Goal: Communication & Community: Answer question/provide support

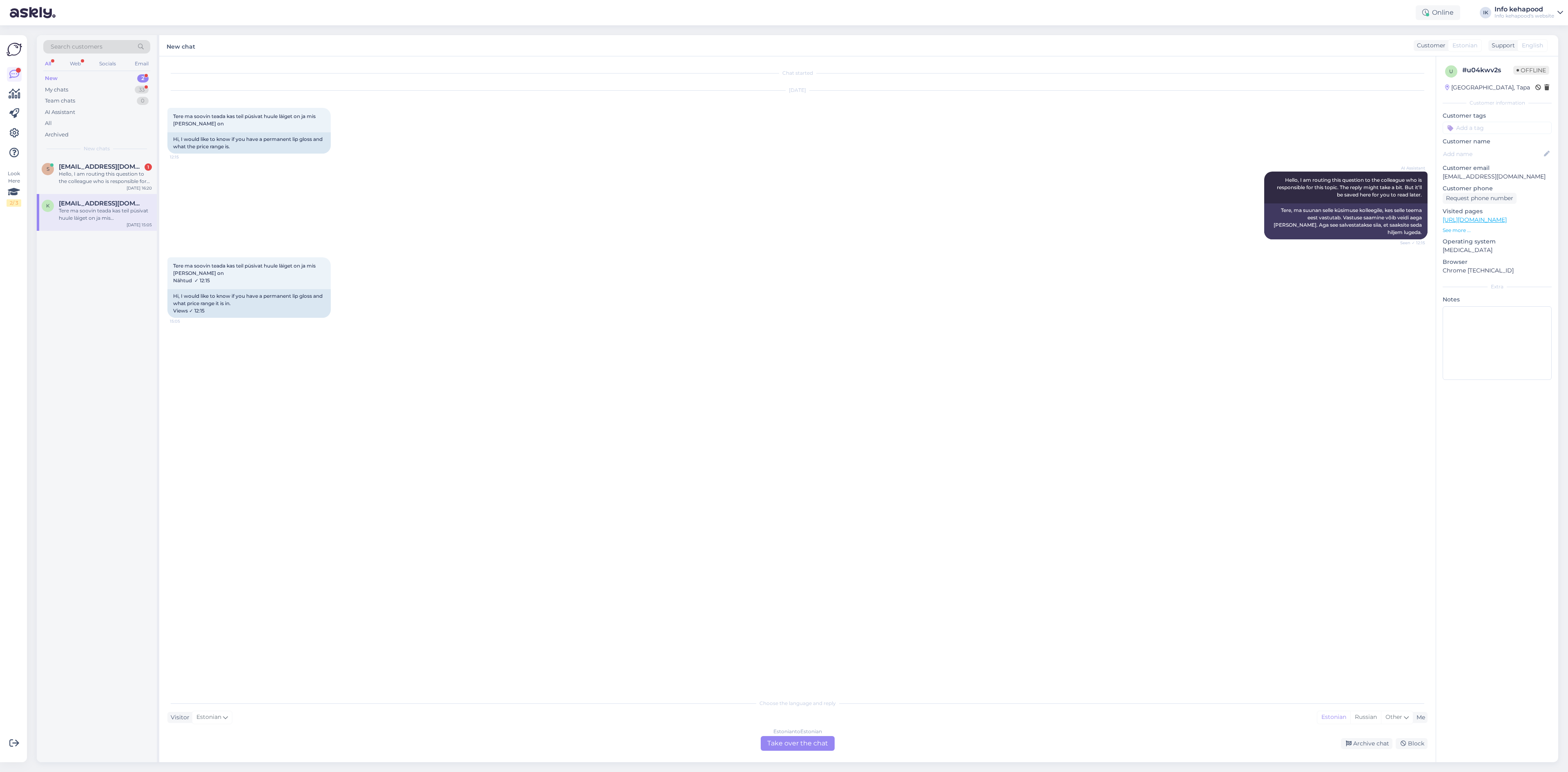
click at [796, 736] on div "Choose the language and reply Visitor Estonian Me Estonian Russian Other Estoni…" at bounding box center [797, 723] width 1260 height 56
click at [775, 737] on div "Estonian to Estonian Take over the chat" at bounding box center [797, 743] width 74 height 15
click at [529, 736] on textarea at bounding box center [797, 734] width 1260 height 17
paste textarea "Püsivad valikud: [PERSON_NAME] Makeup Kiss Proof Seductive (8 ml, 17.95 €) Märg…"
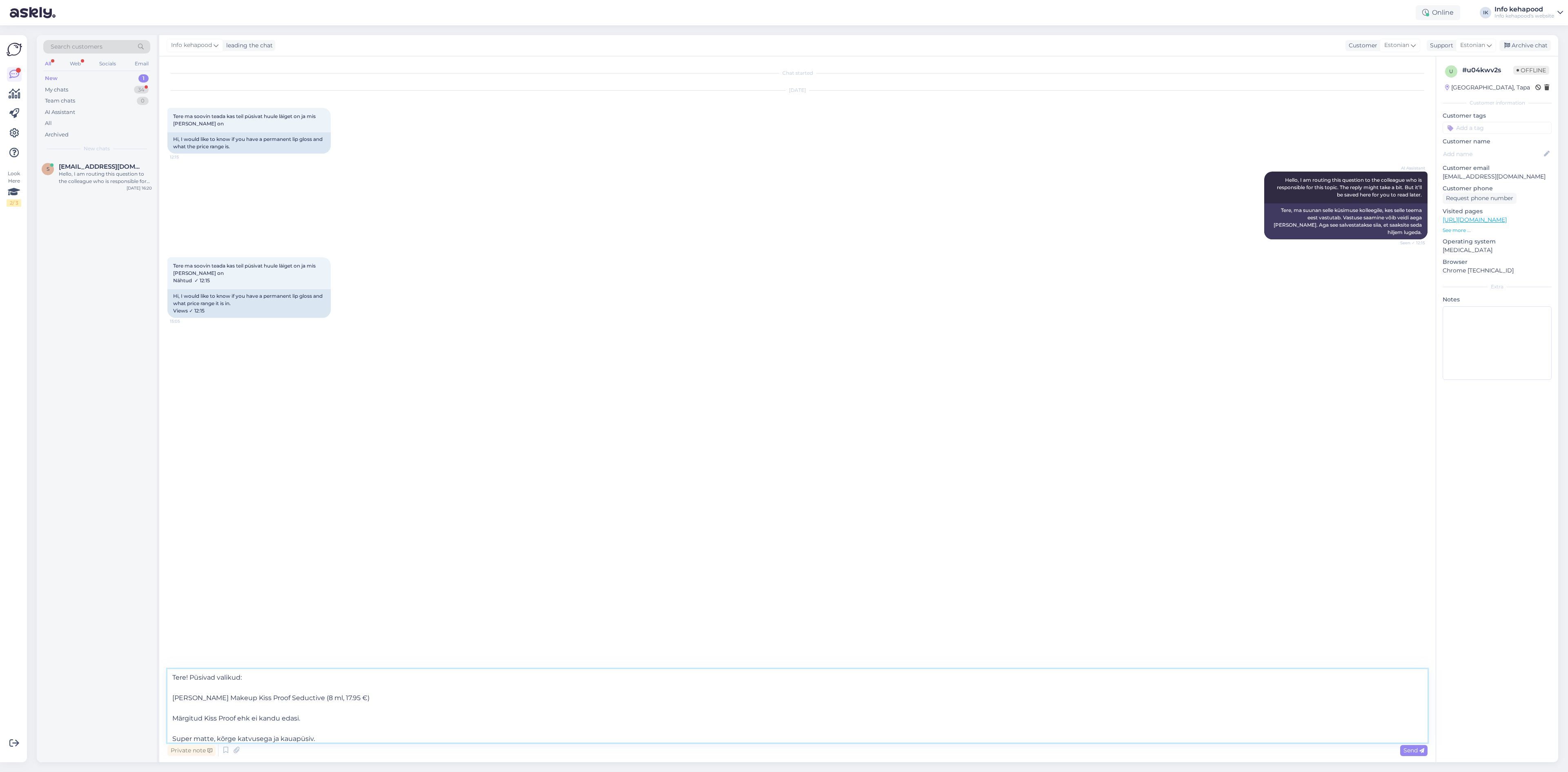
click at [253, 678] on textarea "Tere! Püsivad valikud: [PERSON_NAME] Makeup Kiss Proof Seductive (8 ml, 17.95 €…" at bounding box center [797, 706] width 1260 height 74
click at [171, 695] on textarea "Tere! Püsivad va [PERSON_NAME] Makeup Kiss Proof Seductive (8 ml, 17.95 €) Märg…" at bounding box center [797, 706] width 1260 height 74
click at [360, 678] on textarea "Tere! [PERSON_NAME] Makeup Kiss Proof Seductive (8 ml, 17.95 €) Märgitud Kiss P…" at bounding box center [797, 706] width 1260 height 74
drag, startPoint x: 421, startPoint y: 696, endPoint x: 154, endPoint y: 681, distance: 267.4
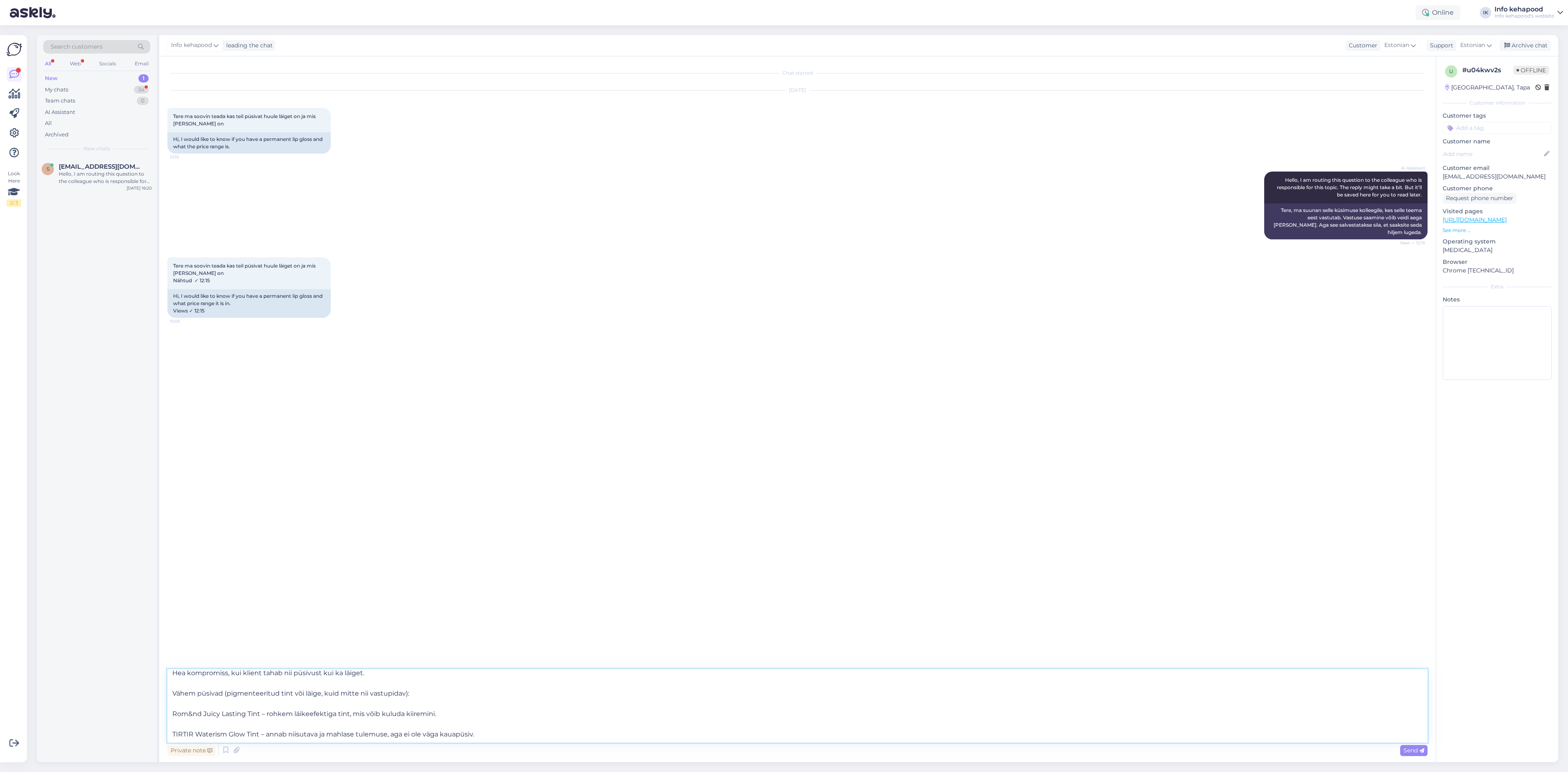
click at [154, 681] on div "Search customers All Web Socials Email New 1 My chats 34 Team chats 0 AI Assist…" at bounding box center [797, 399] width 1522 height 727
click at [191, 675] on textarea "Tere! [PERSON_NAME] Makeup Kiss Proof Seductive (8 ml, 17.95 €) Märgitud Kiss P…" at bounding box center [797, 706] width 1260 height 74
type textarea "Tere! Kindlasti kõigil on erinev, kuid siin on mõned: [PERSON_NAME] Makeup Kiss…"
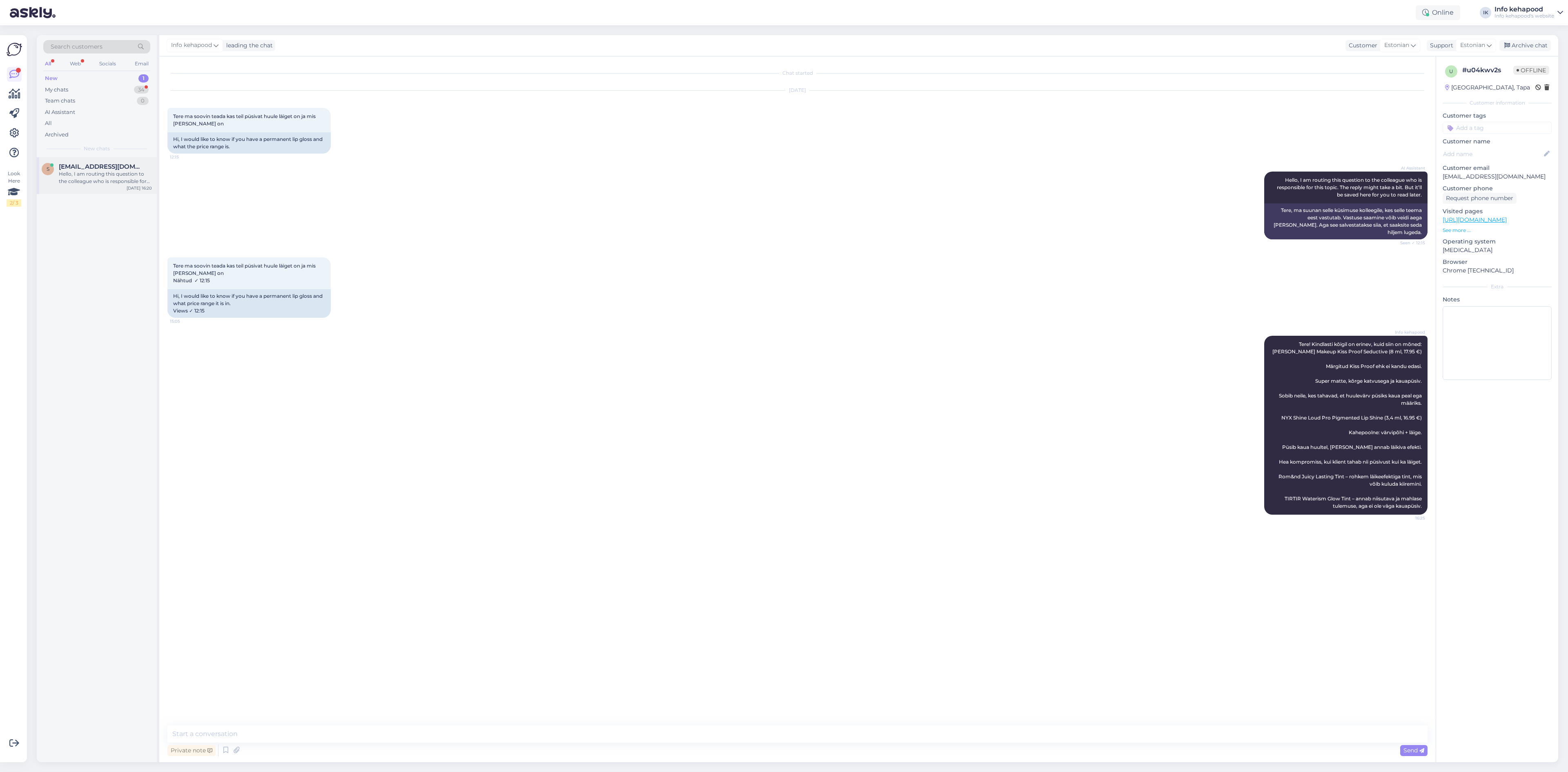
click at [97, 166] on span "[EMAIL_ADDRESS][DOMAIN_NAME]" at bounding box center [102, 167] width 85 height 7
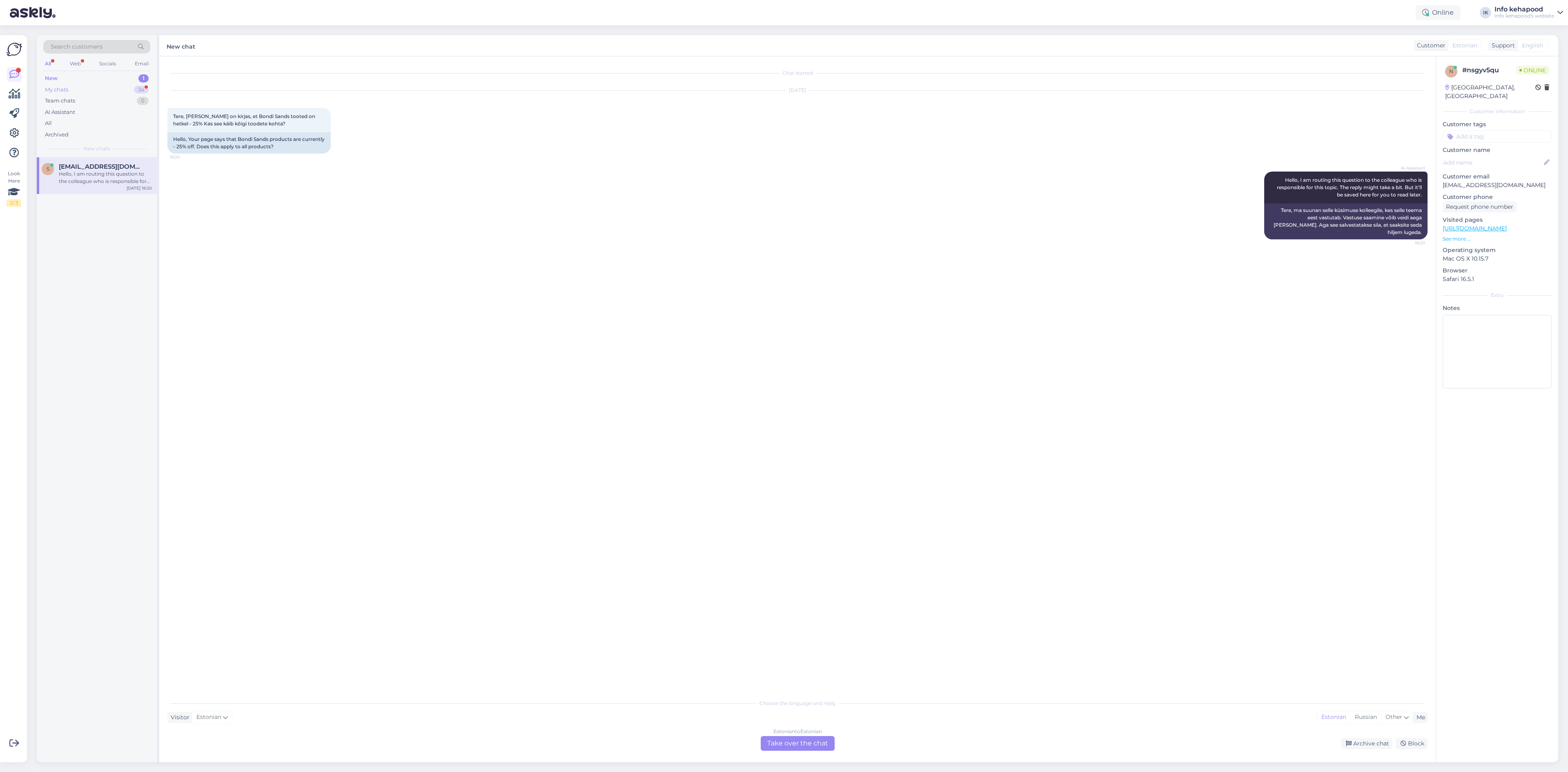
click at [105, 94] on div "My chats 34" at bounding box center [97, 89] width 107 height 12
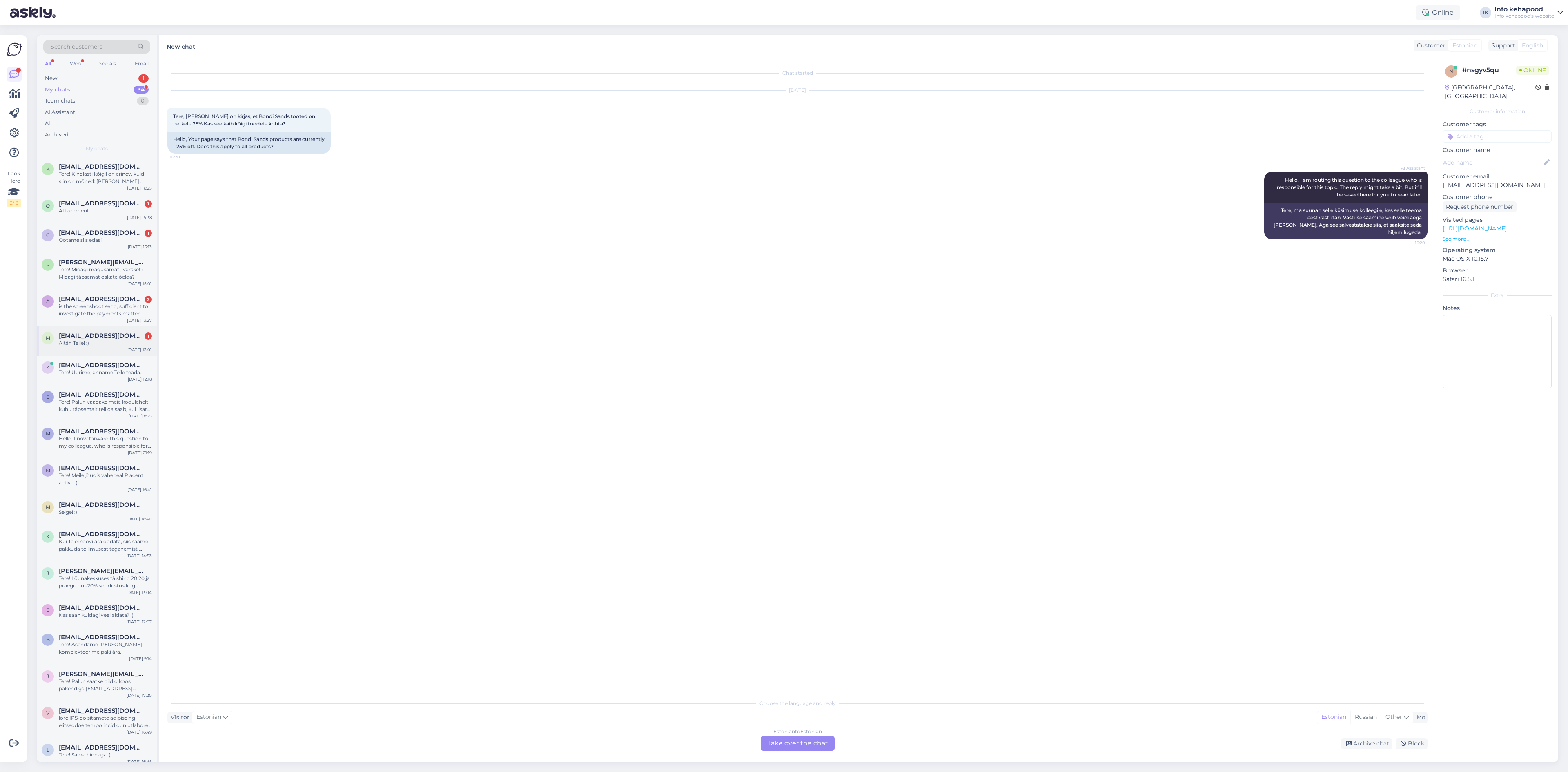
click at [120, 349] on div "m [EMAIL_ADDRESS][DOMAIN_NAME] 1 Aitäh Teile! :) [DATE] 13:01" at bounding box center [96, 341] width 120 height 29
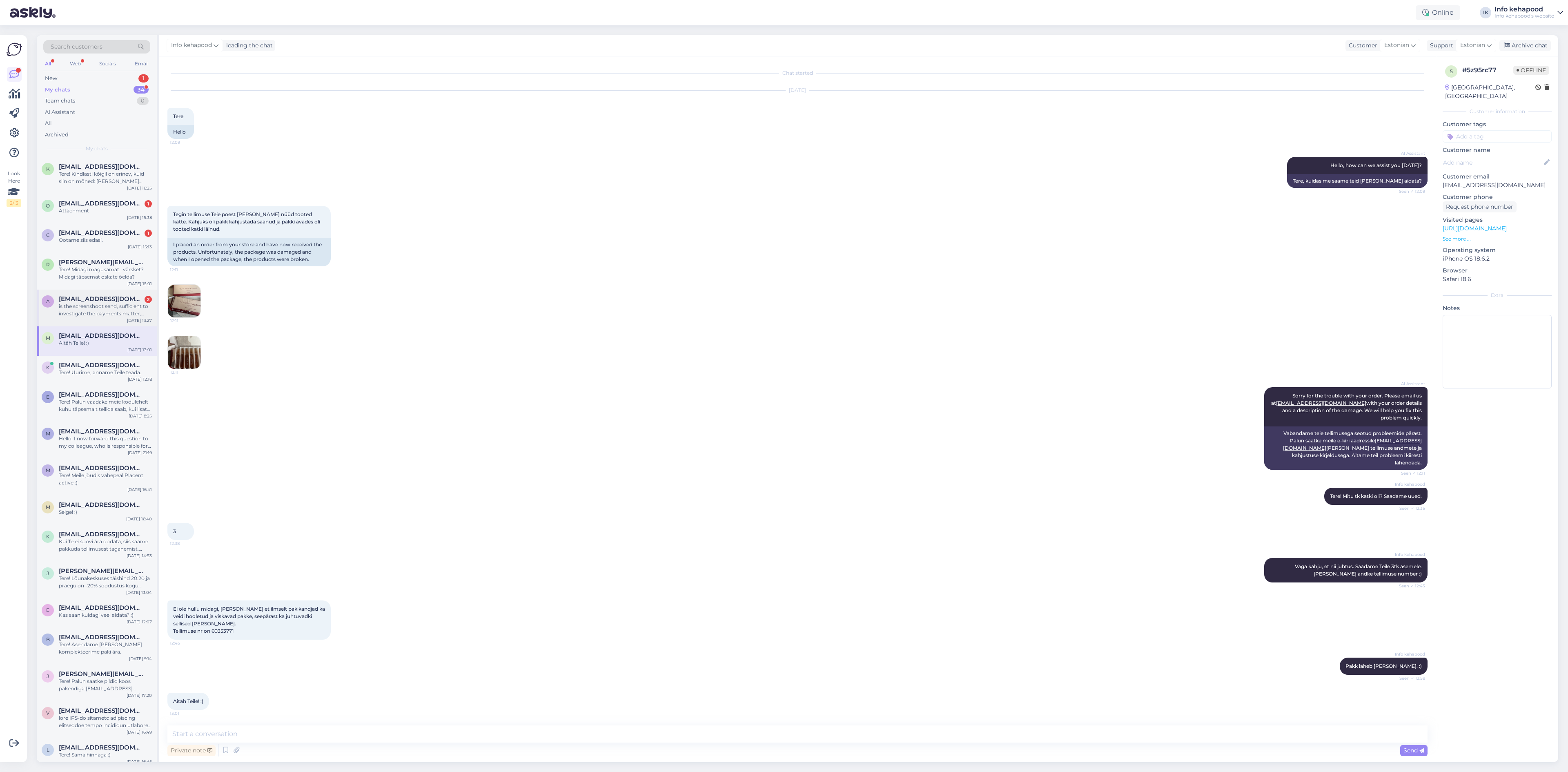
click at [108, 315] on div "is the screenshoot send, sufficient to investigate the payments matter, please?" at bounding box center [105, 310] width 93 height 15
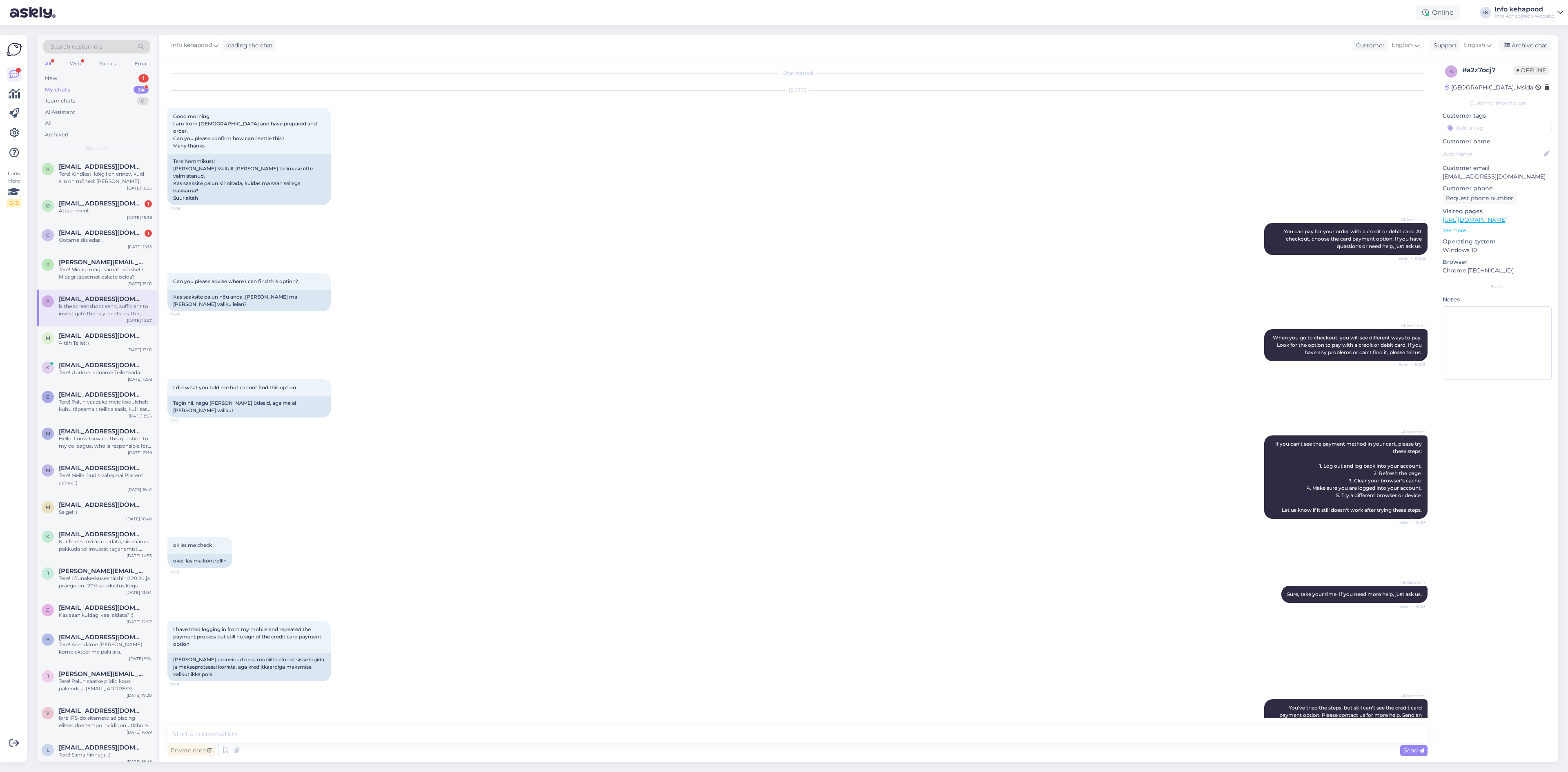
scroll to position [270, 0]
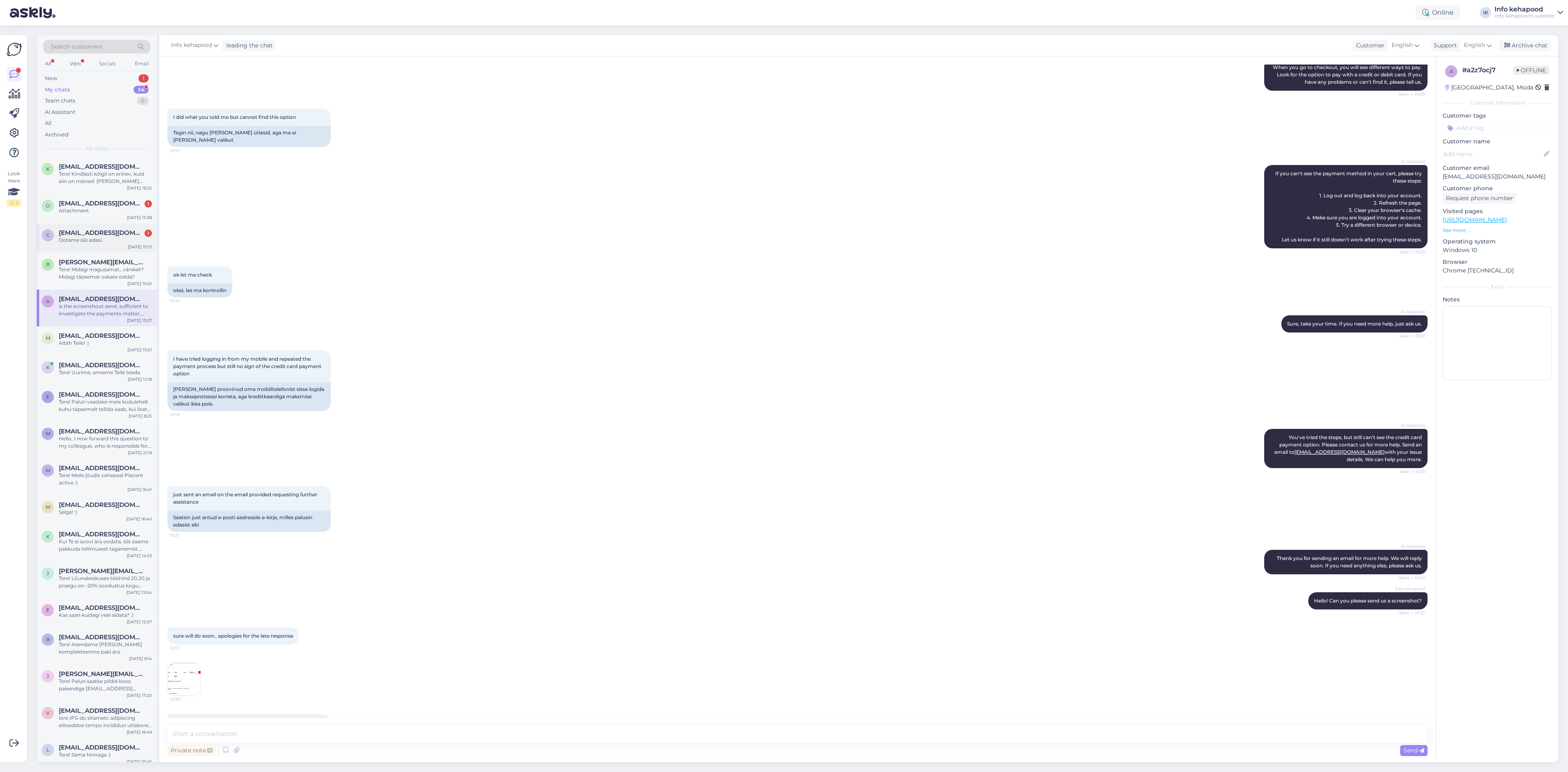
click at [109, 239] on div "Ootame siis edasi." at bounding box center [105, 240] width 93 height 7
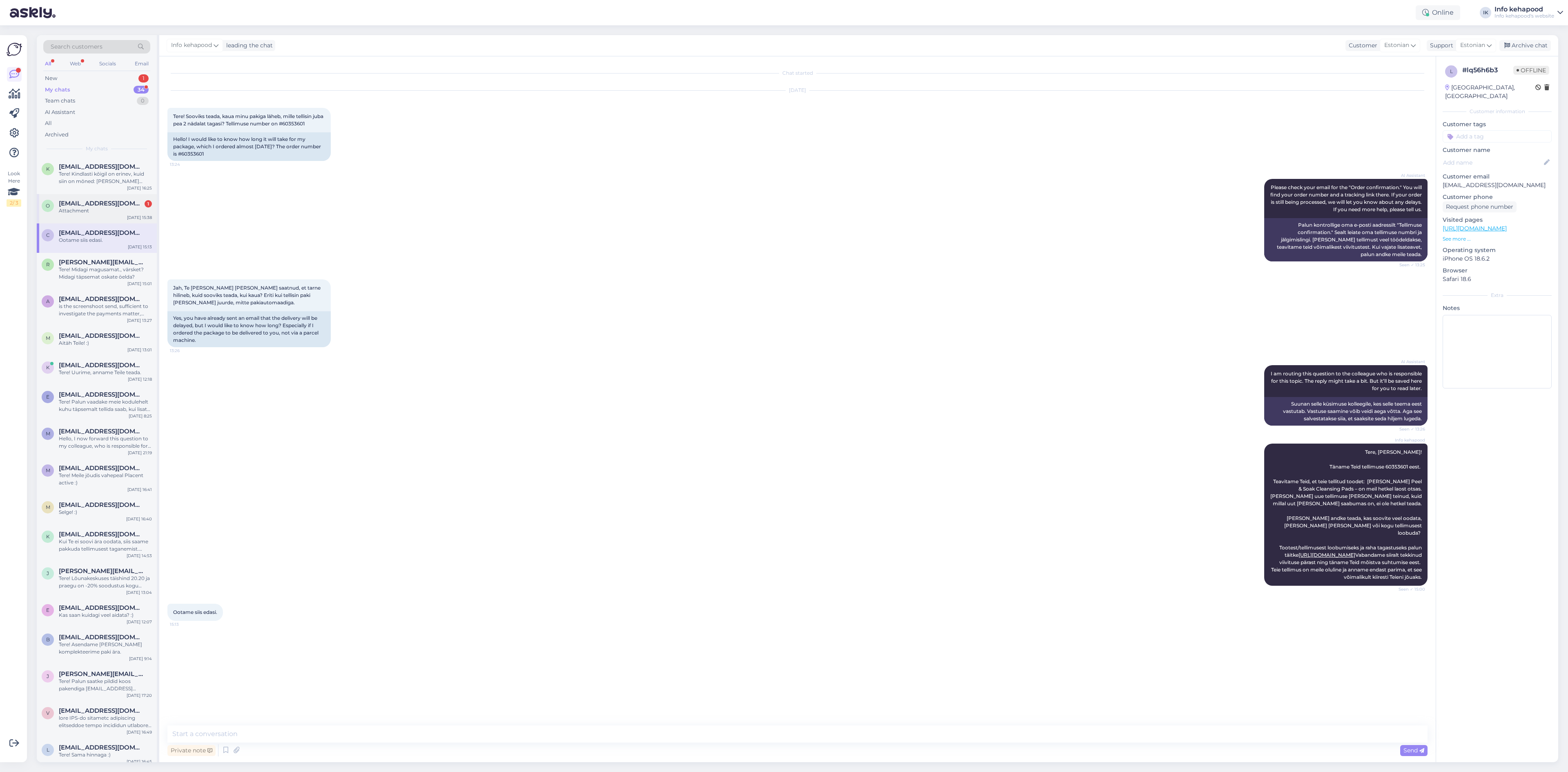
click at [93, 214] on div "Attachment" at bounding box center [105, 211] width 93 height 7
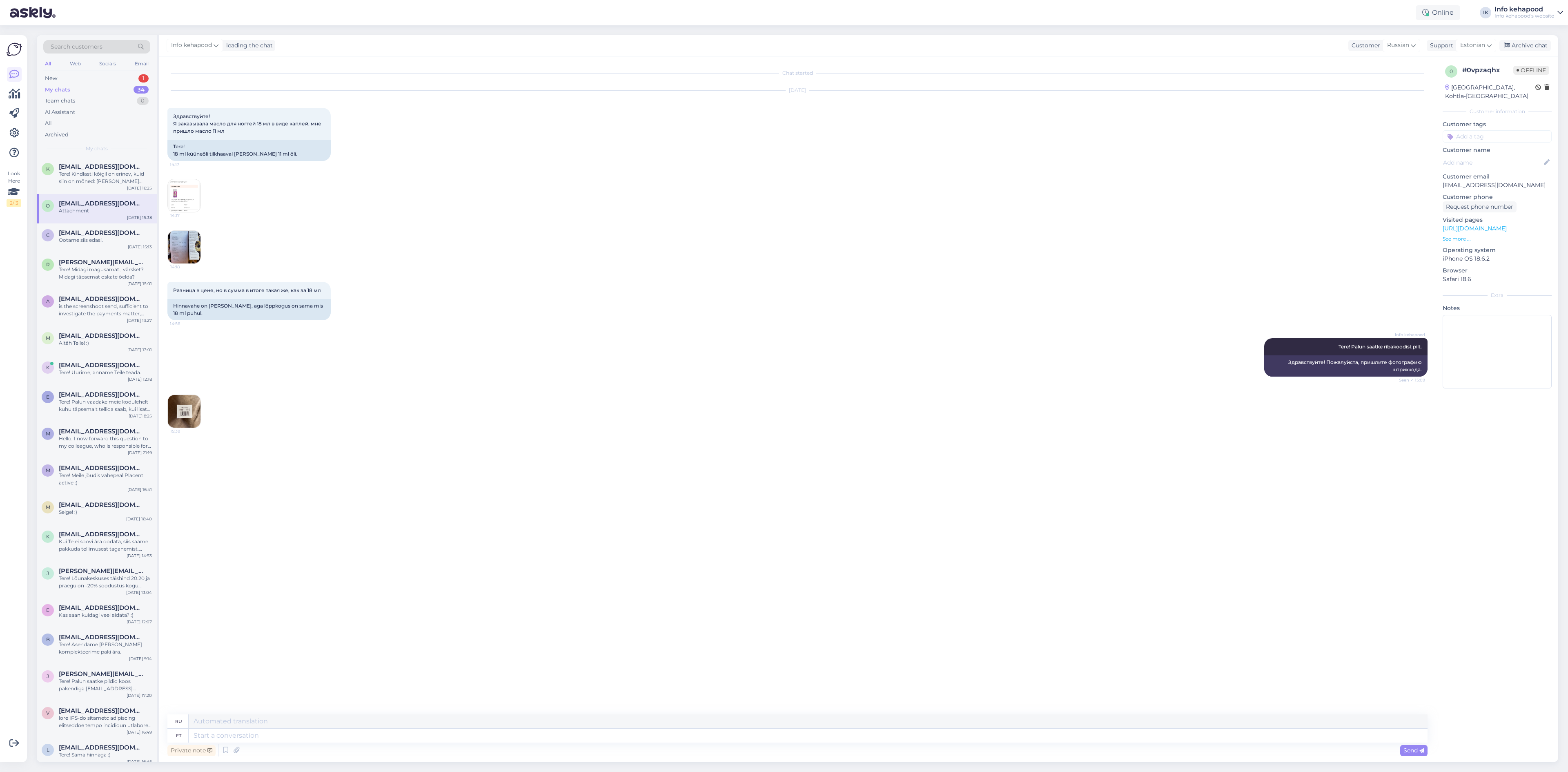
click at [198, 400] on img at bounding box center [184, 412] width 33 height 33
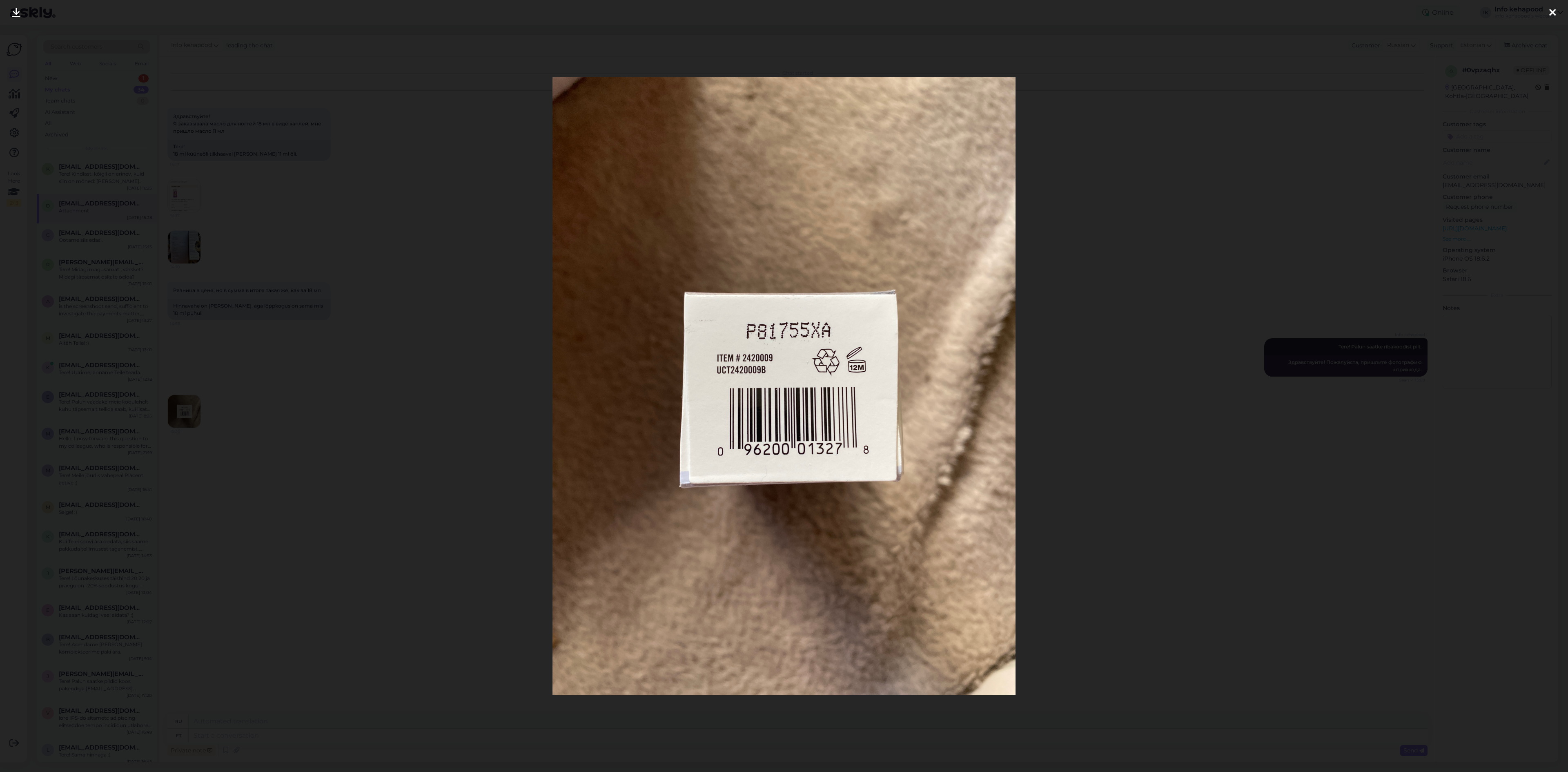
click at [1090, 192] on div at bounding box center [784, 386] width 1568 height 772
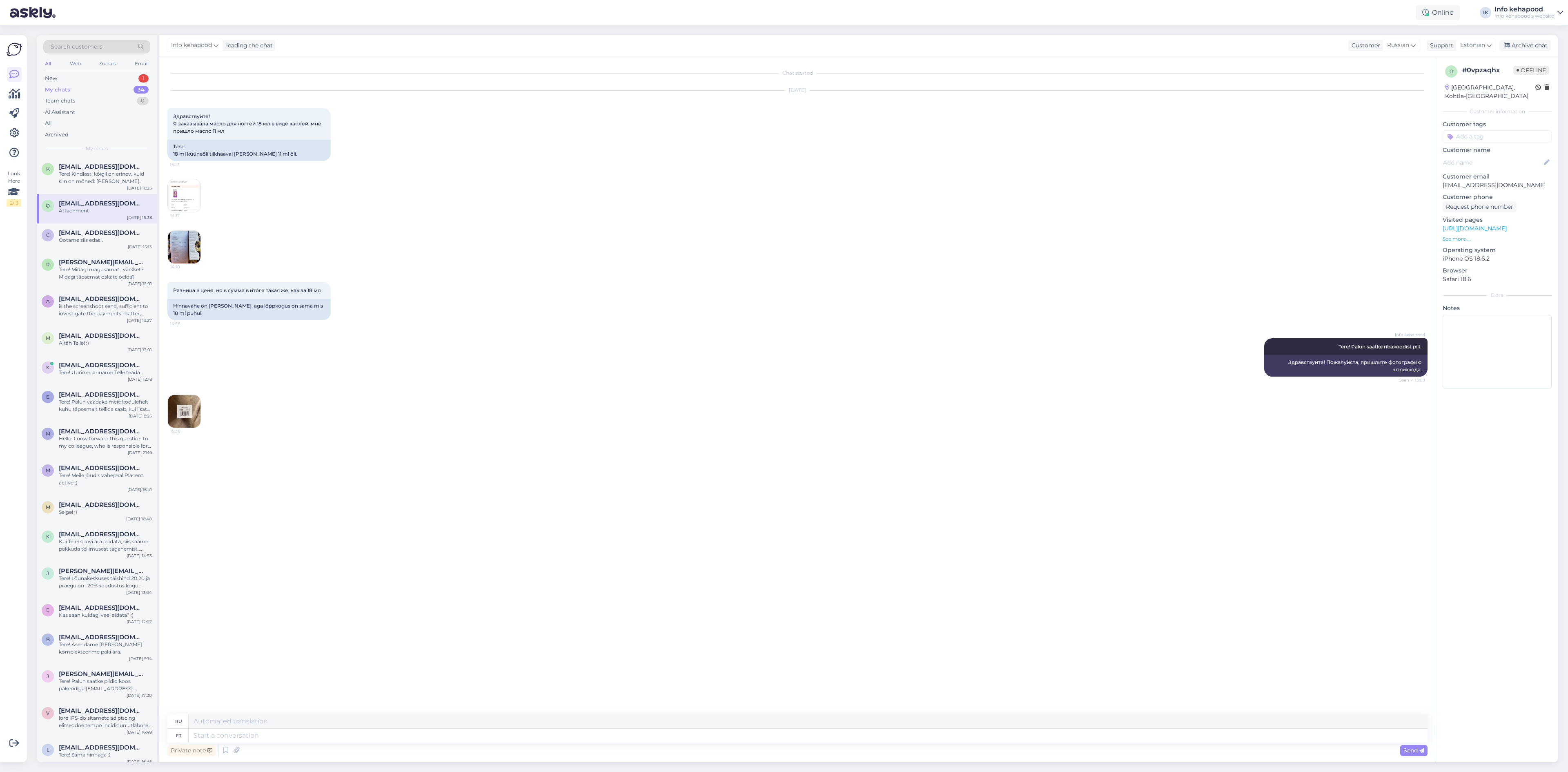
click at [174, 199] on img at bounding box center [184, 195] width 33 height 33
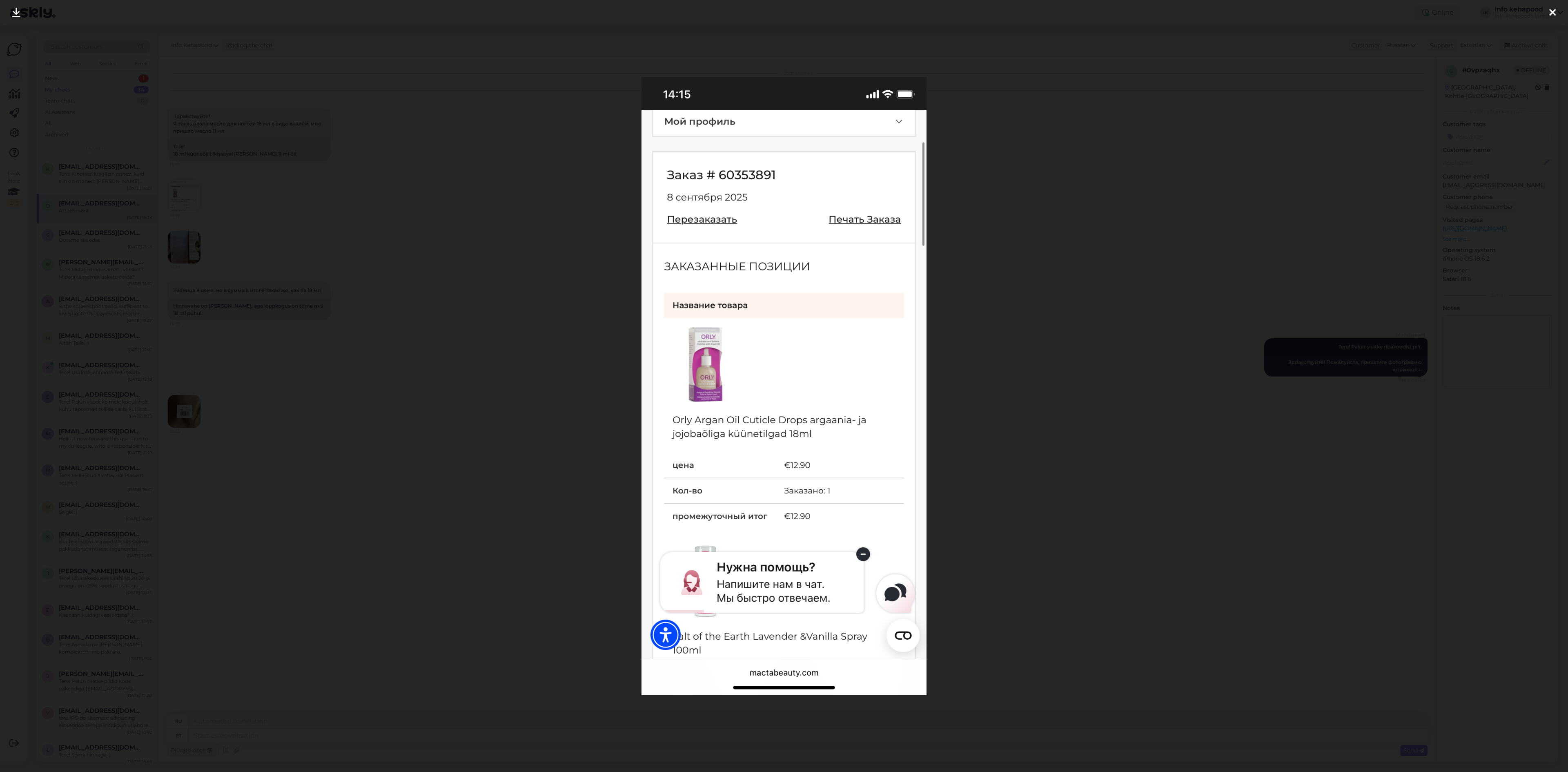
click at [1198, 222] on div at bounding box center [784, 386] width 1568 height 772
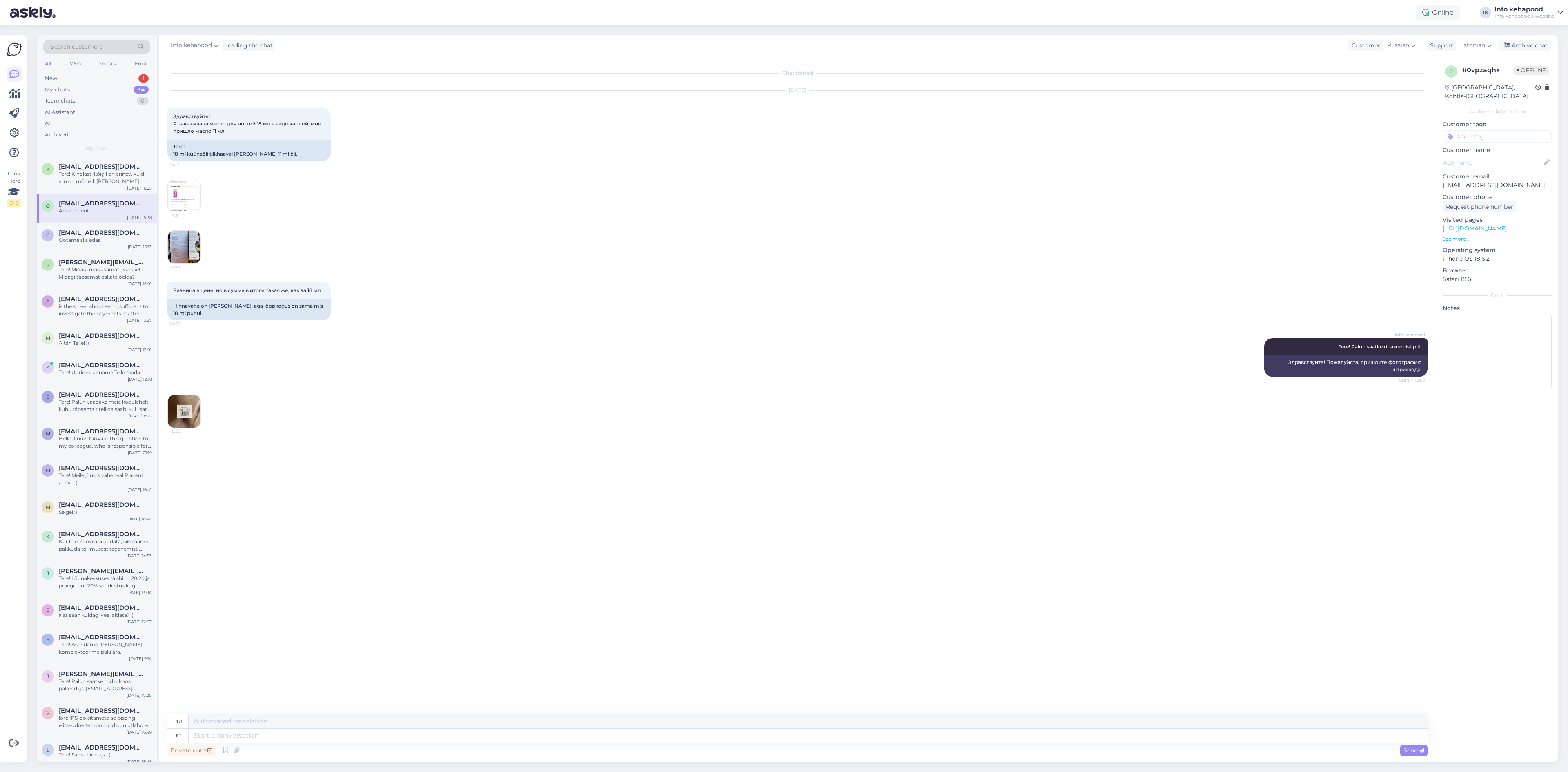
click at [178, 432] on div "Chat started [DATE] Здравствуйте! Я заказывала масло для ногтей 18 мл в виде ка…" at bounding box center [801, 385] width 1267 height 642
click at [184, 415] on img at bounding box center [184, 412] width 33 height 33
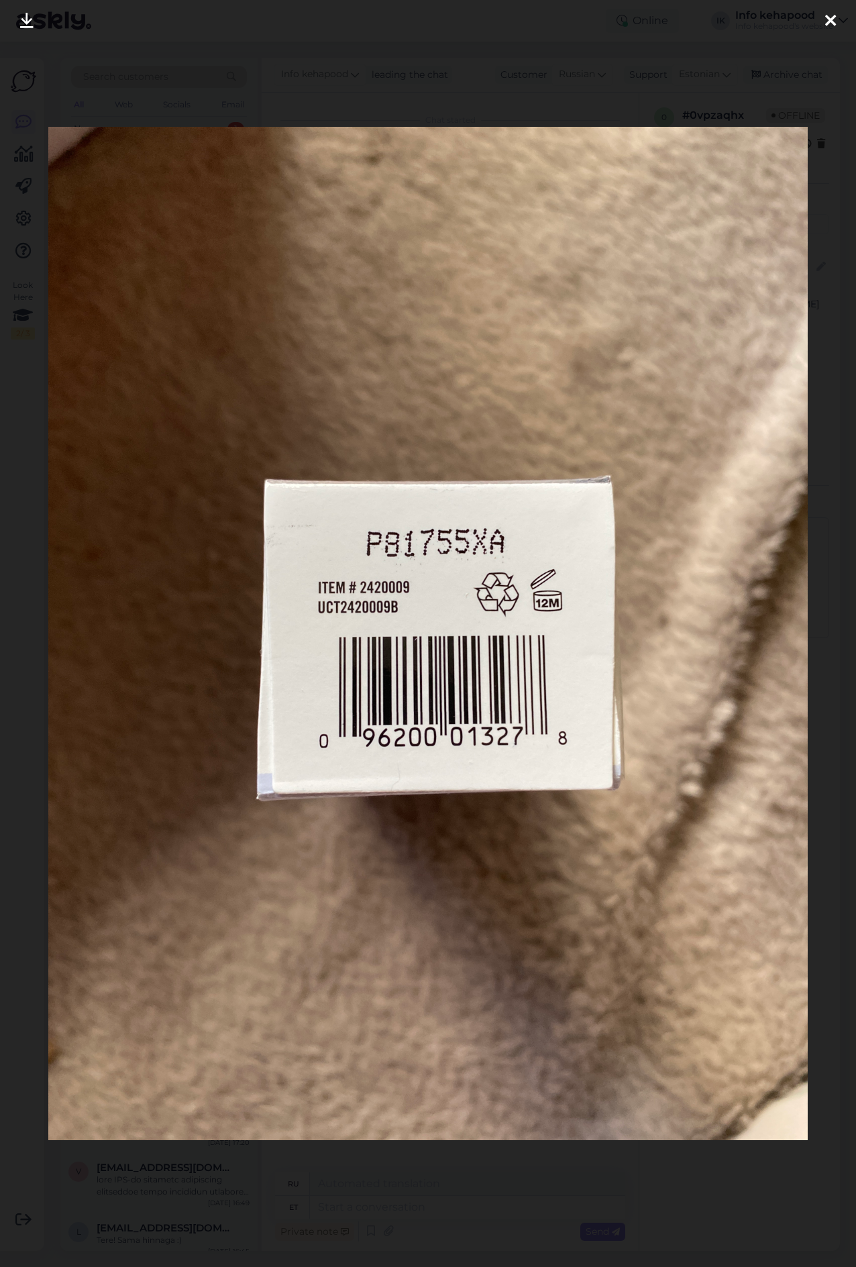
click at [824, 28] on div at bounding box center [830, 21] width 27 height 42
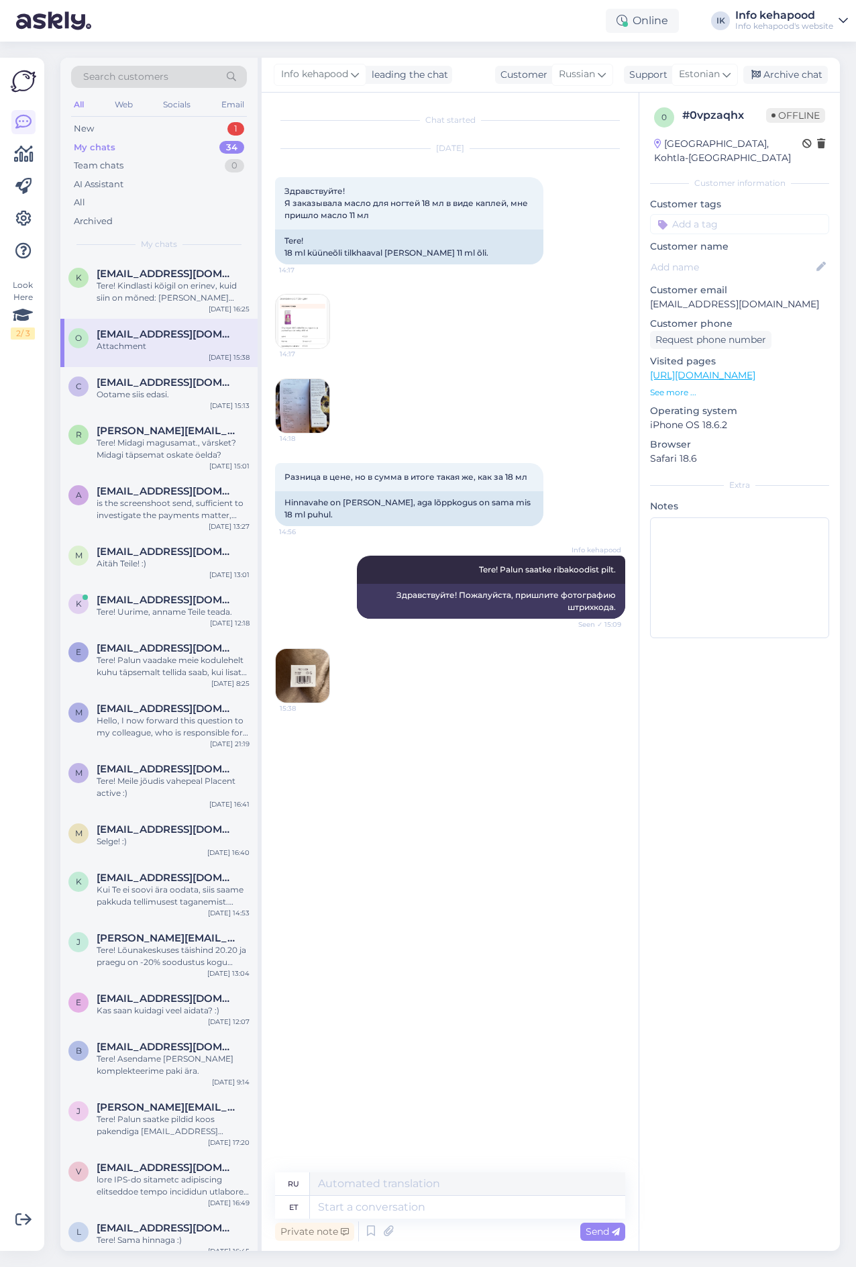
click at [307, 331] on img at bounding box center [303, 321] width 54 height 54
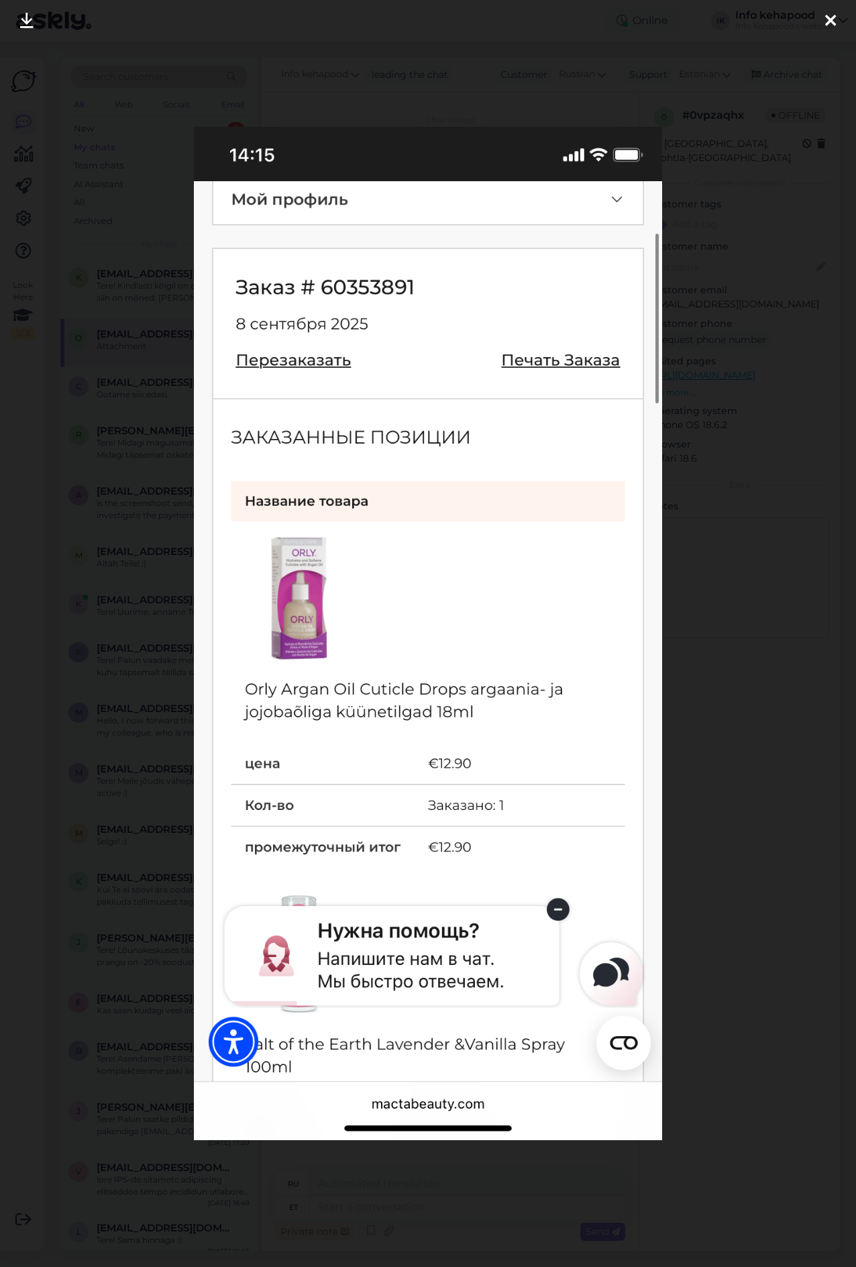
click at [696, 733] on div at bounding box center [428, 633] width 856 height 1267
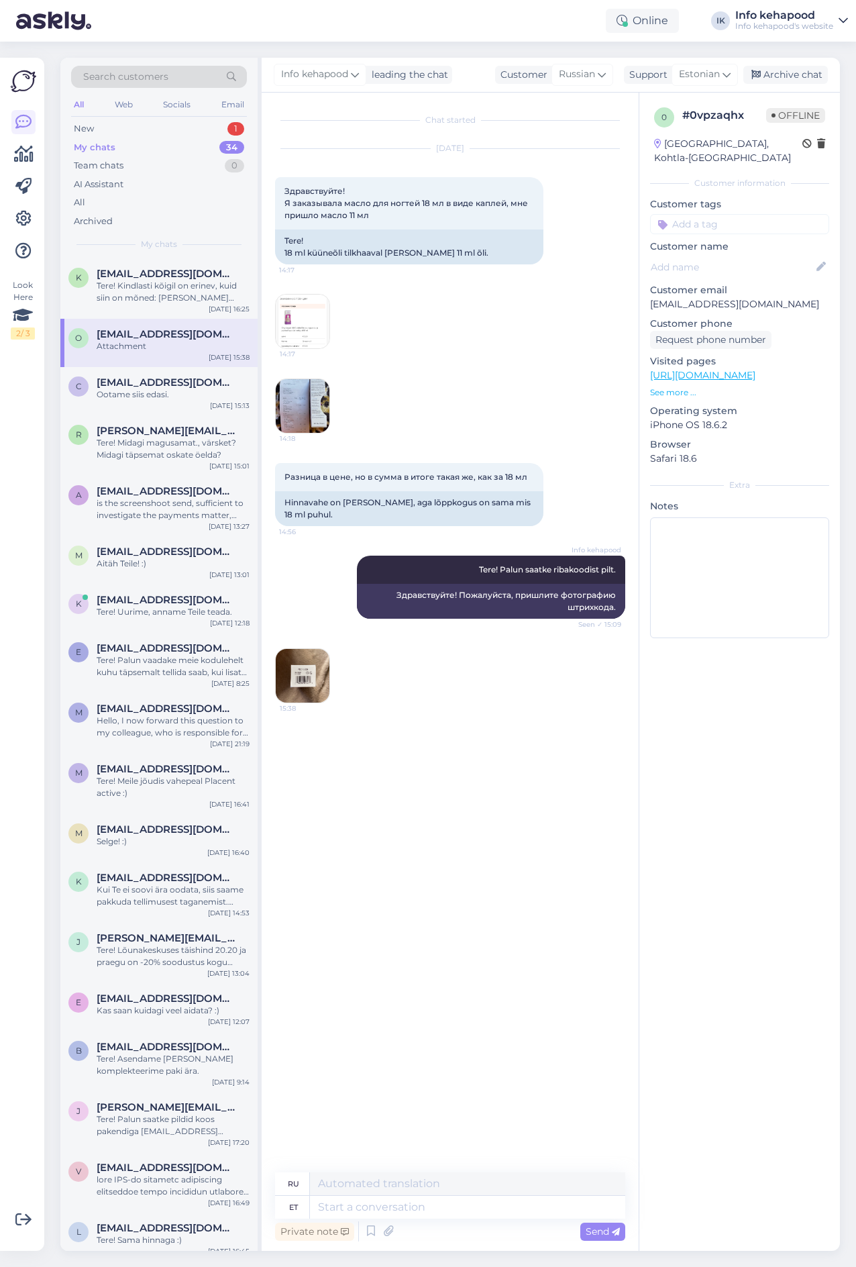
click at [298, 411] on img at bounding box center [303, 406] width 54 height 54
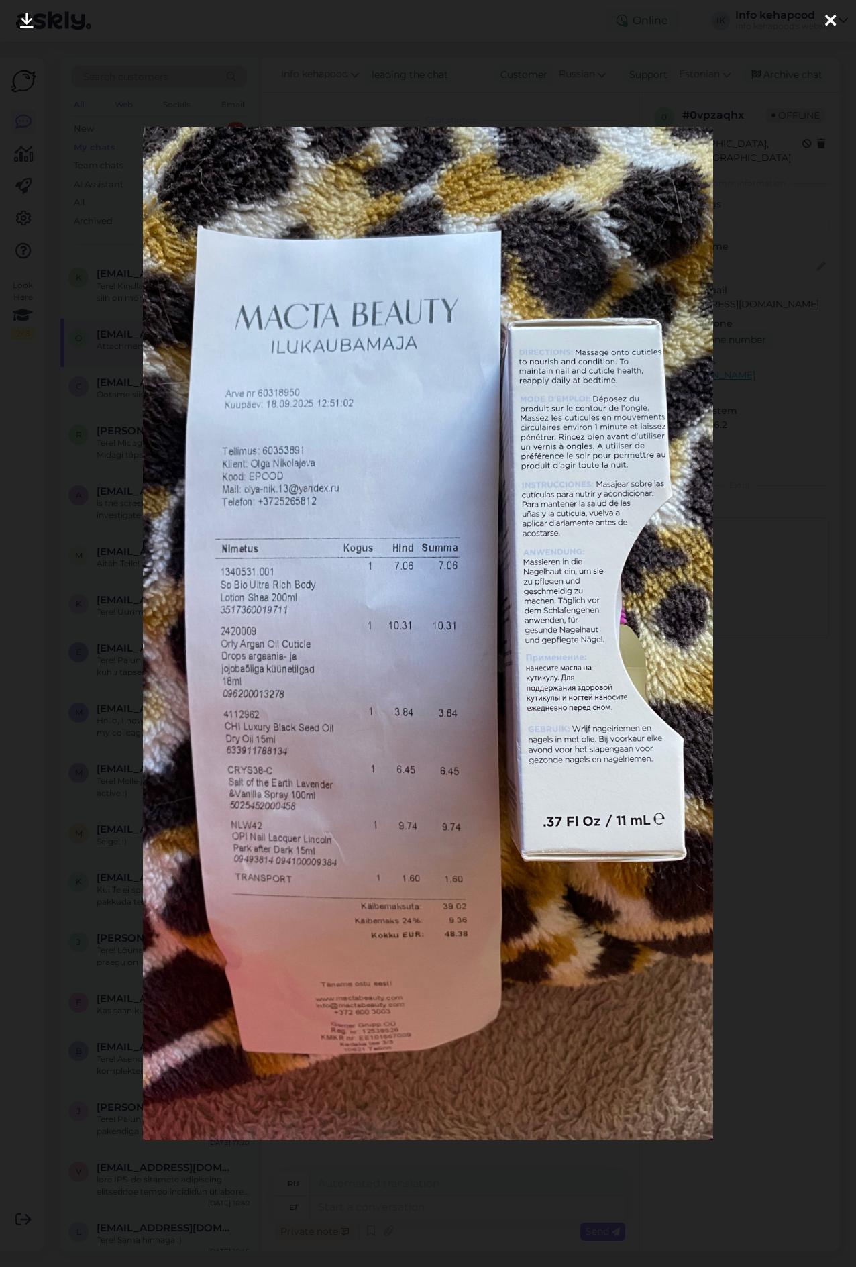
click at [829, 16] on icon at bounding box center [830, 21] width 11 height 17
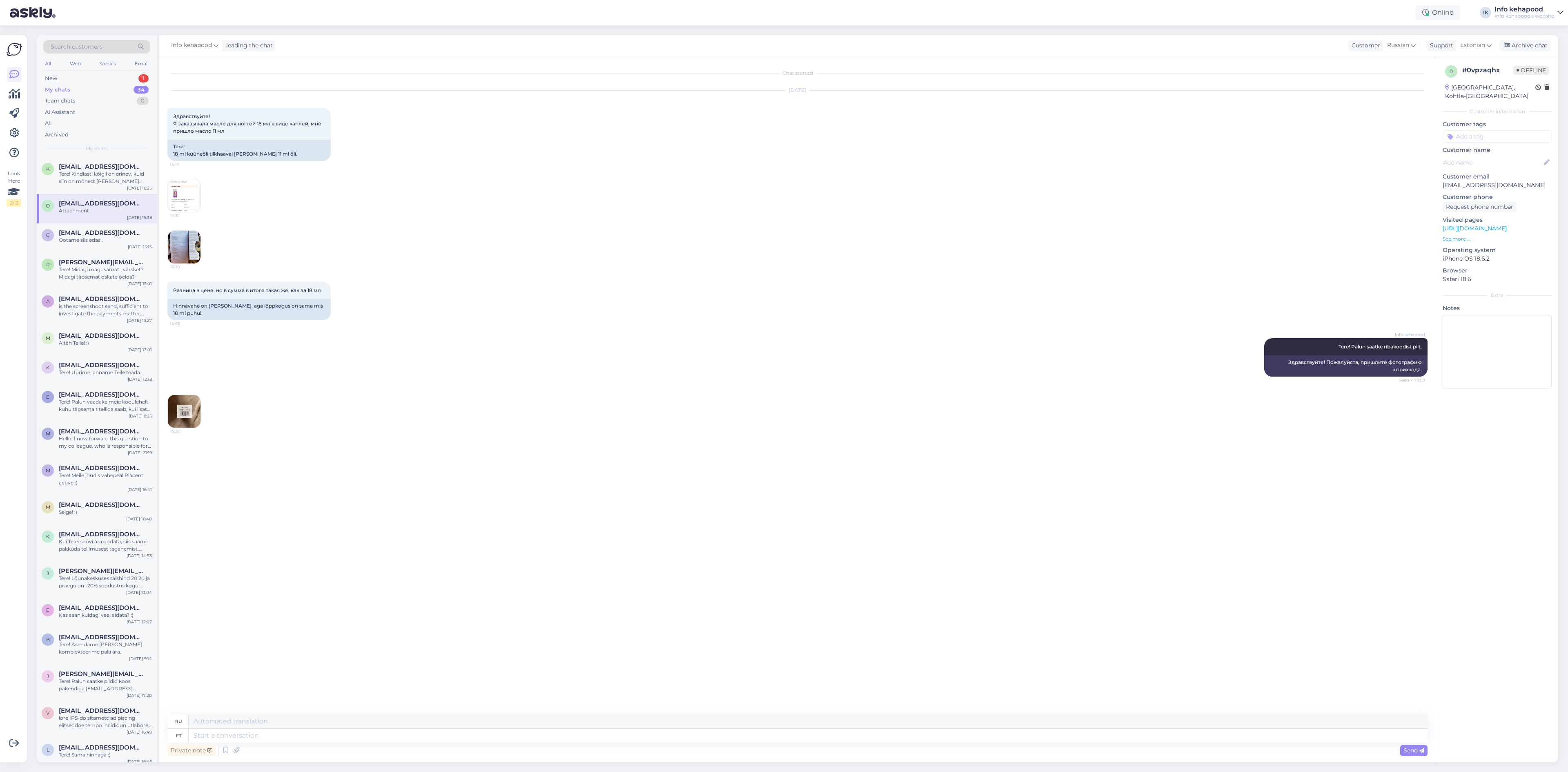
click at [183, 203] on img at bounding box center [184, 195] width 33 height 33
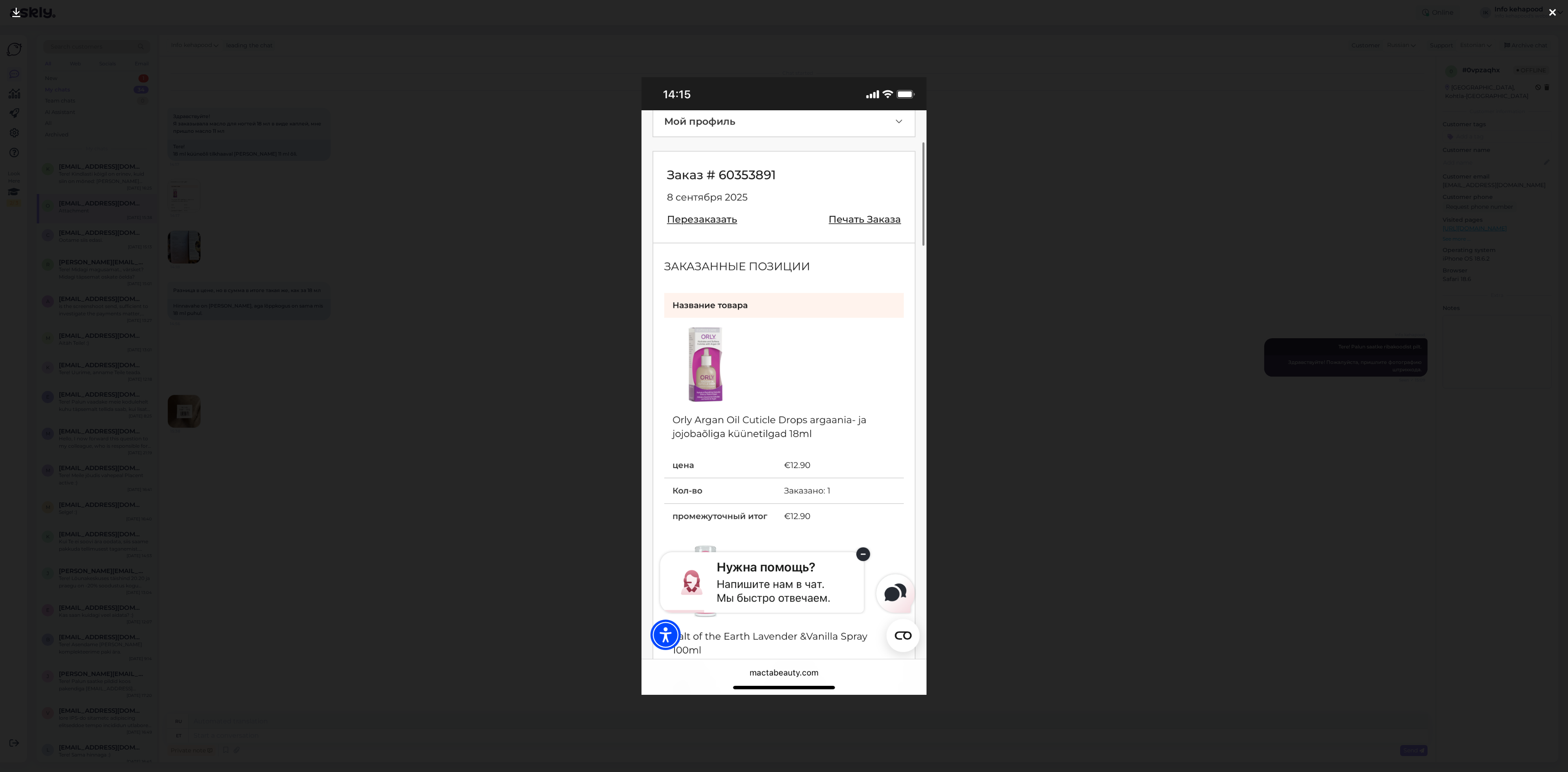
click at [1013, 436] on div at bounding box center [784, 386] width 1568 height 772
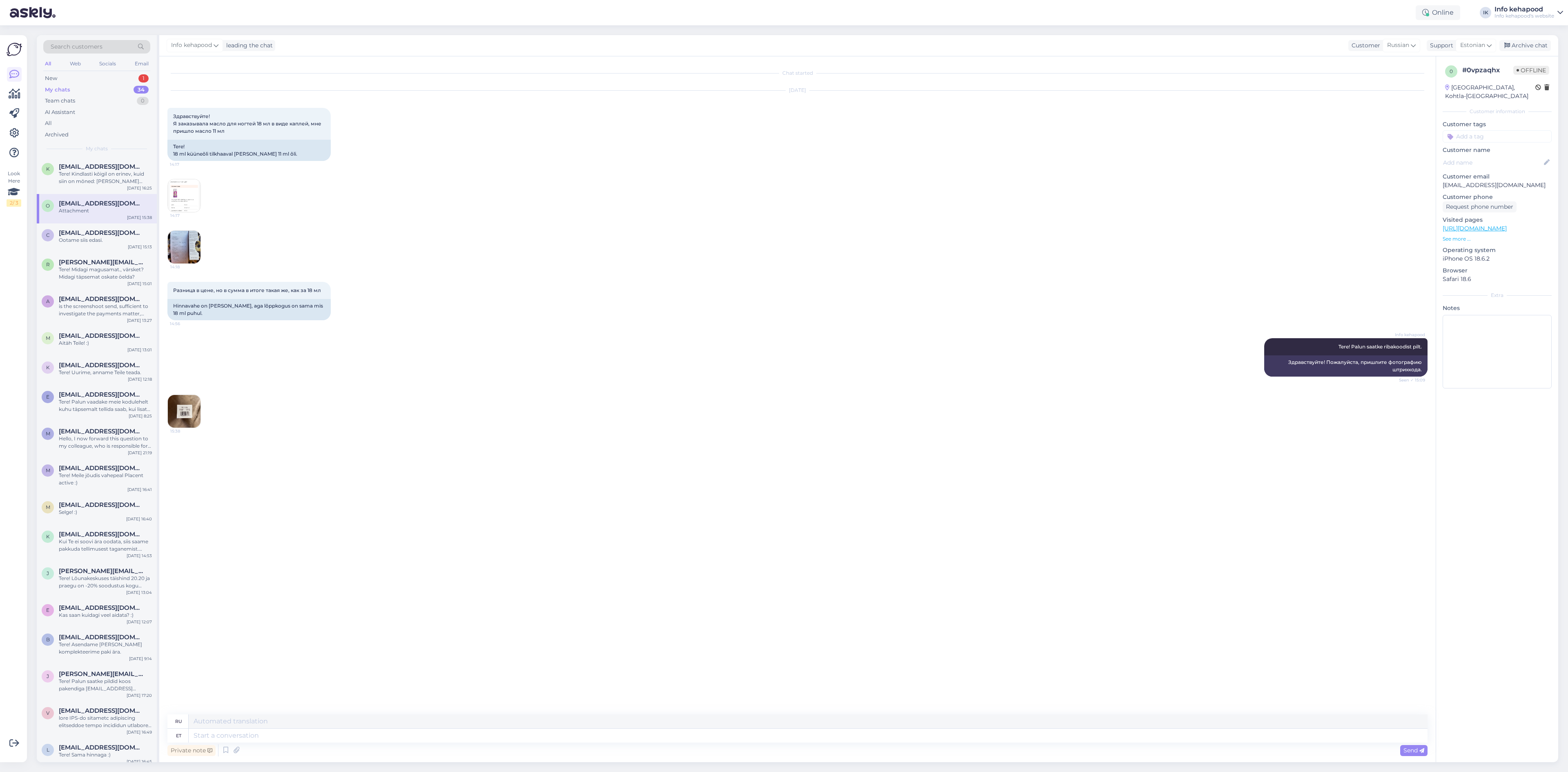
click at [182, 240] on img at bounding box center [184, 247] width 33 height 33
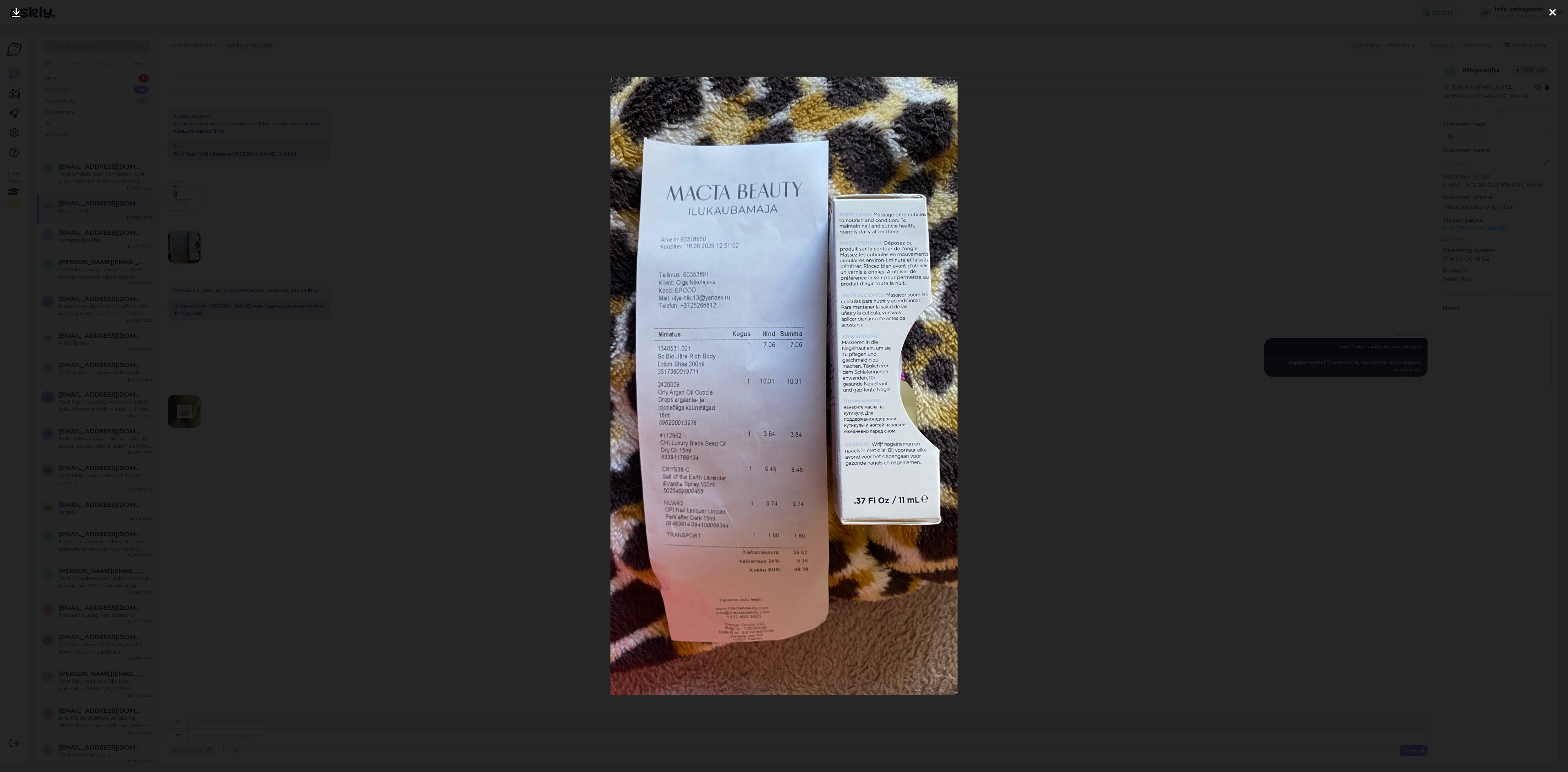
click at [394, 241] on div at bounding box center [784, 386] width 1568 height 772
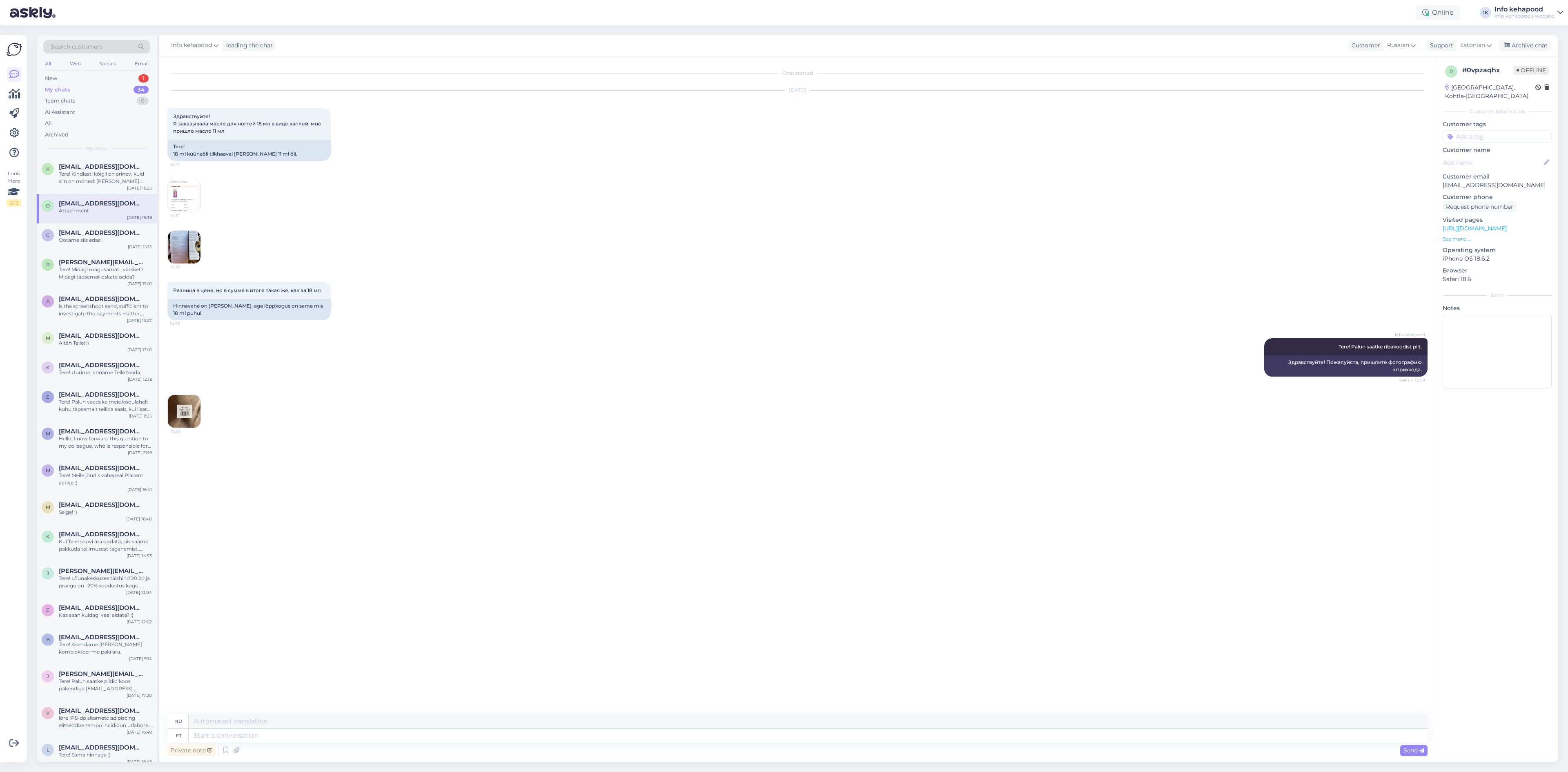
click at [175, 201] on img at bounding box center [184, 195] width 33 height 33
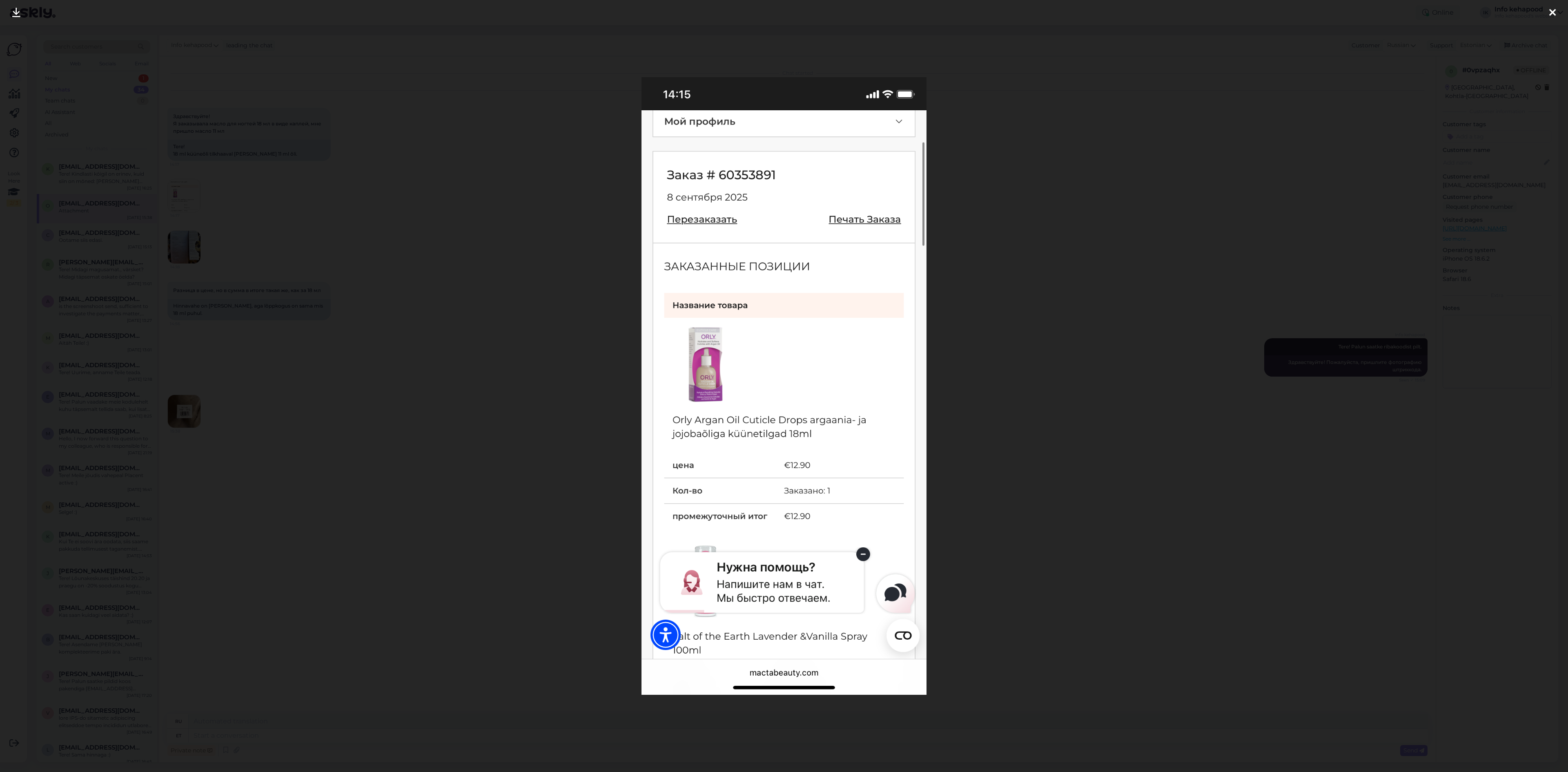
click at [1101, 287] on div at bounding box center [784, 386] width 1568 height 772
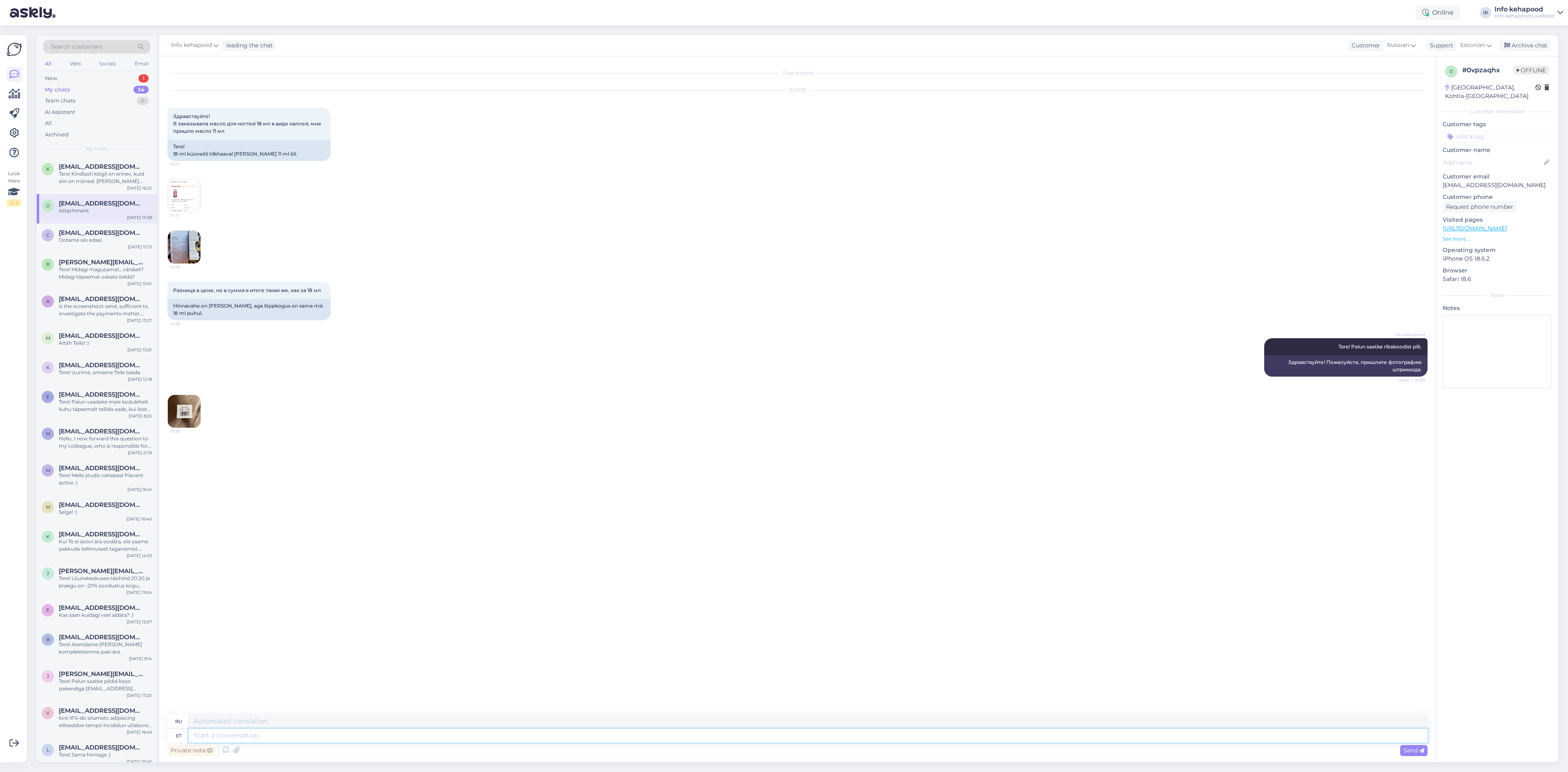
click at [303, 735] on textarea at bounding box center [808, 735] width 1239 height 14
type textarea "SA"
type textarea "С"
type textarea "SAAM E"
type textarea "ПОЛУЧАТЬ"
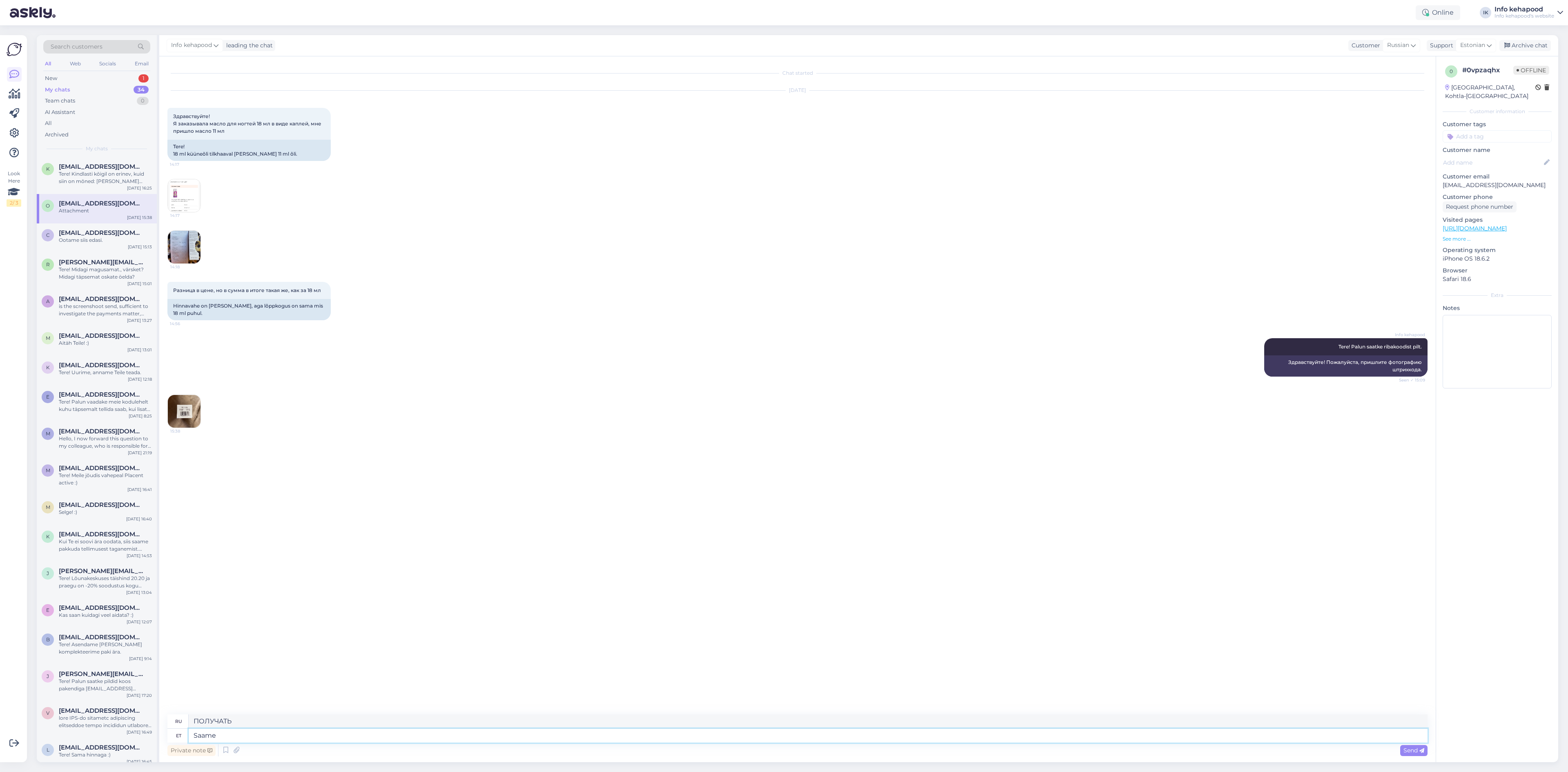
type textarea "Saame"
type textarea "Мы можем"
type textarea "Saame Teile sa"
type textarea "Мы можем вам помочь"
type textarea "Saame Teile saata vä"
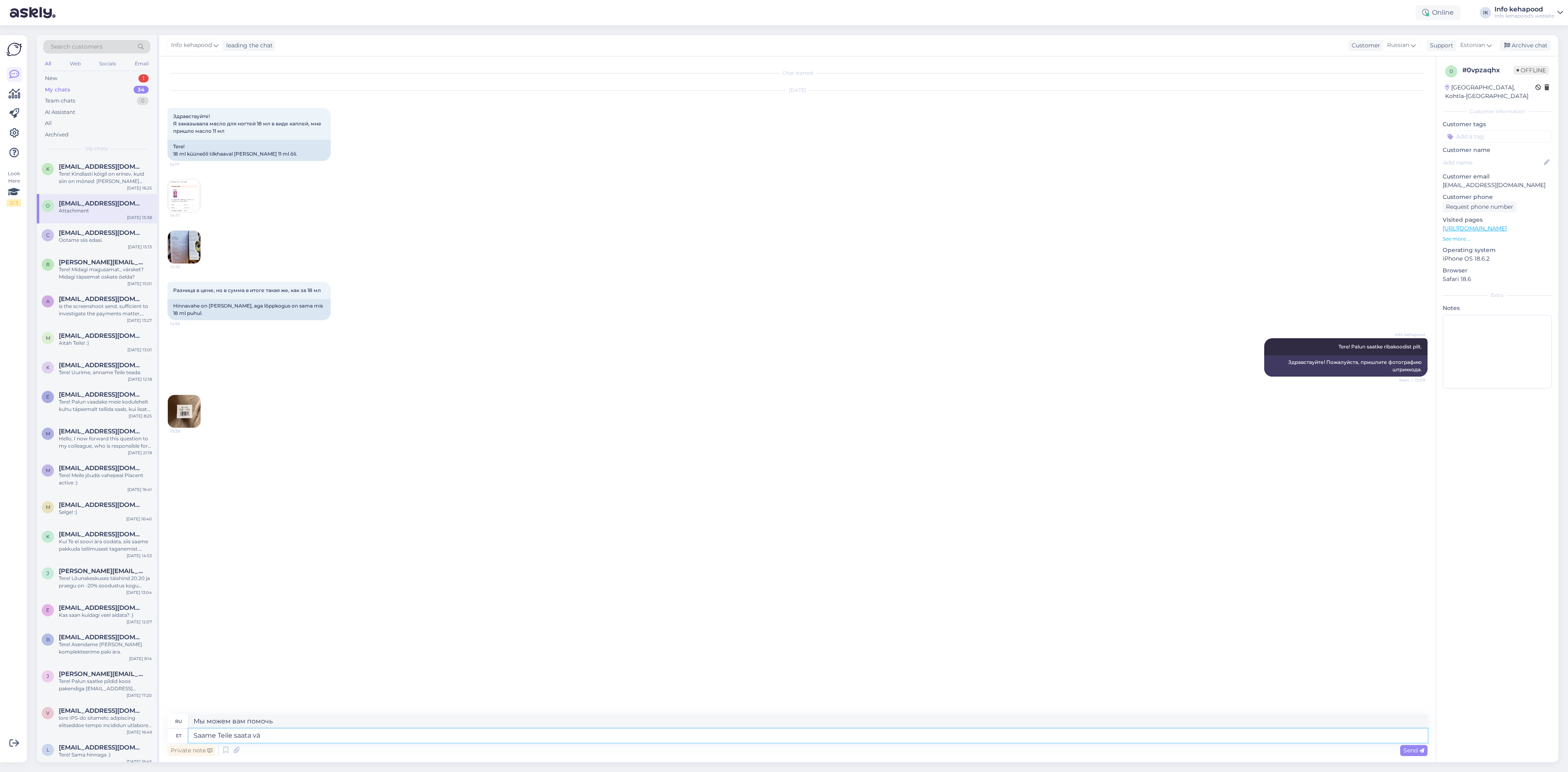
type textarea "Мы можем отправить вам"
type textarea "Saame Teile saata väikesed"
type textarea "Мы можем отправить вам небольшой"
type textarea "Saame Teile saata väikesed kingitused"
type textarea "Мы можем отправить вам небольшие подарки."
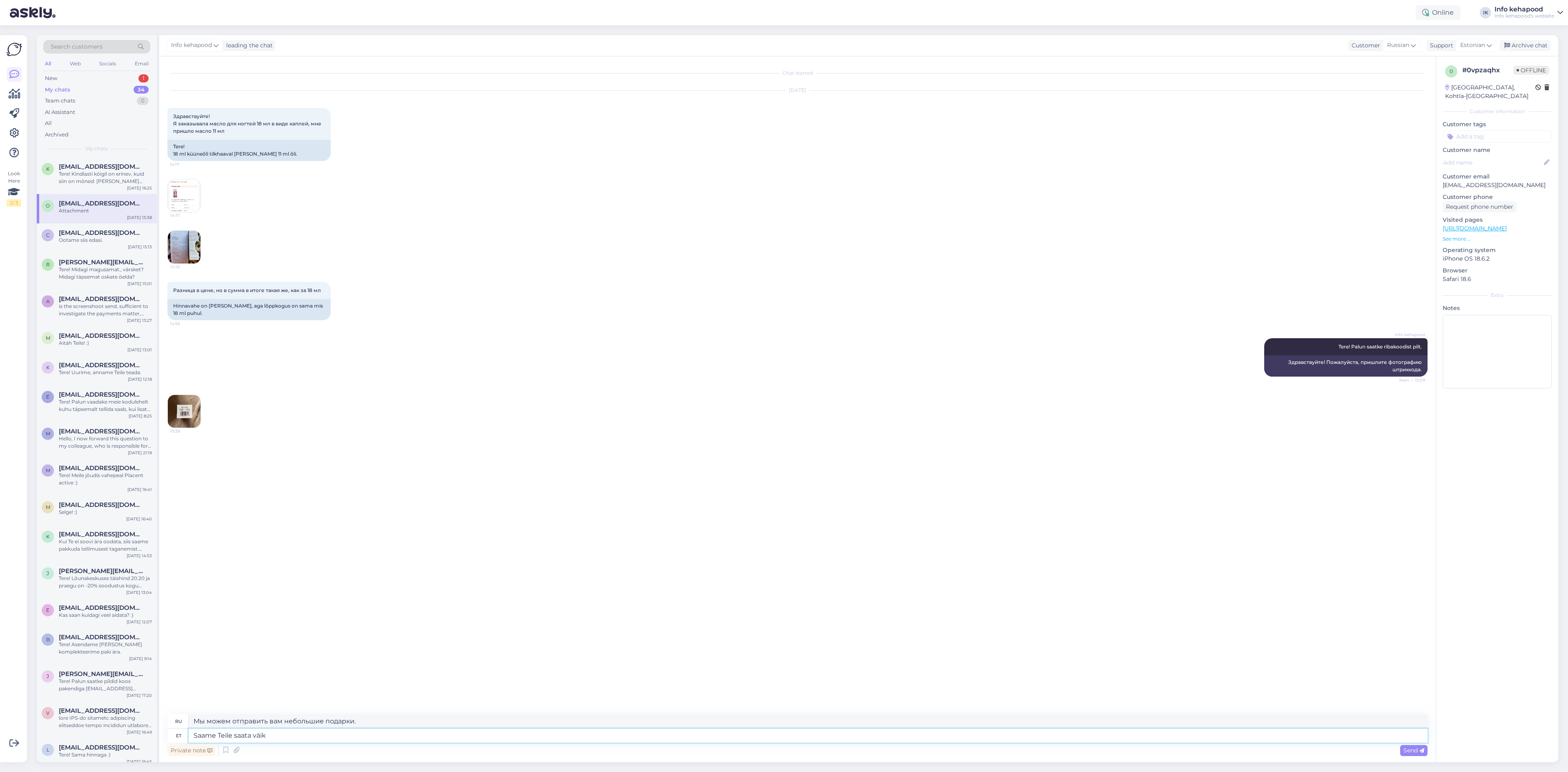
type textarea "Saame Teile saata väi"
type textarea "Мы можем отправить вам небольшой"
type textarea "S"
type textarea "Мы можем отправить вам"
type textarea "Мы можем вам помочь"
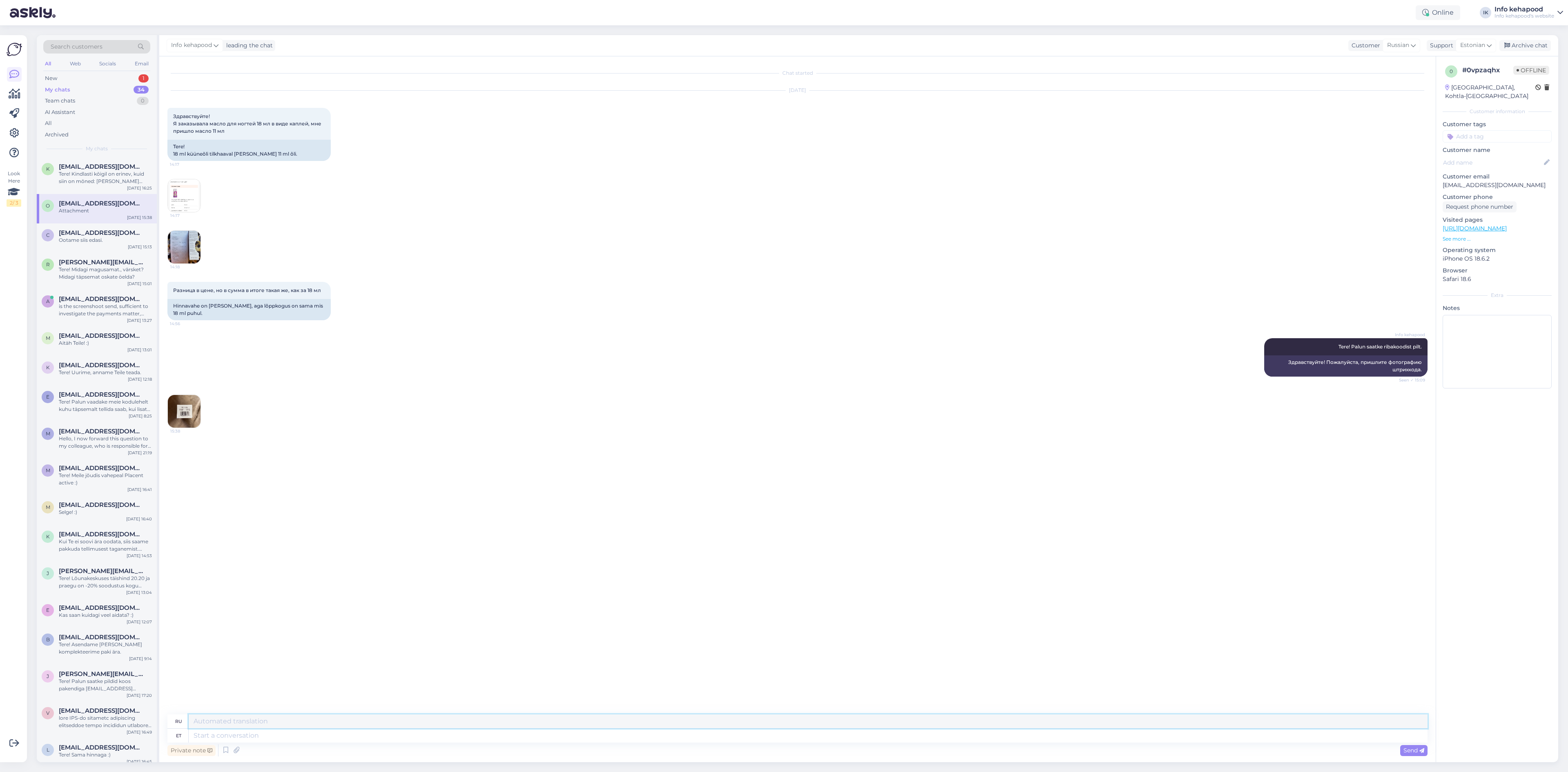
click at [499, 728] on textarea at bounding box center [808, 721] width 1239 height 14
click at [485, 742] on textarea at bounding box center [808, 735] width 1239 height 14
paste textarea "Tere! Vabandame väga tekkinud segaduse pärast. Meie süsteemis oli viga. Saadame…"
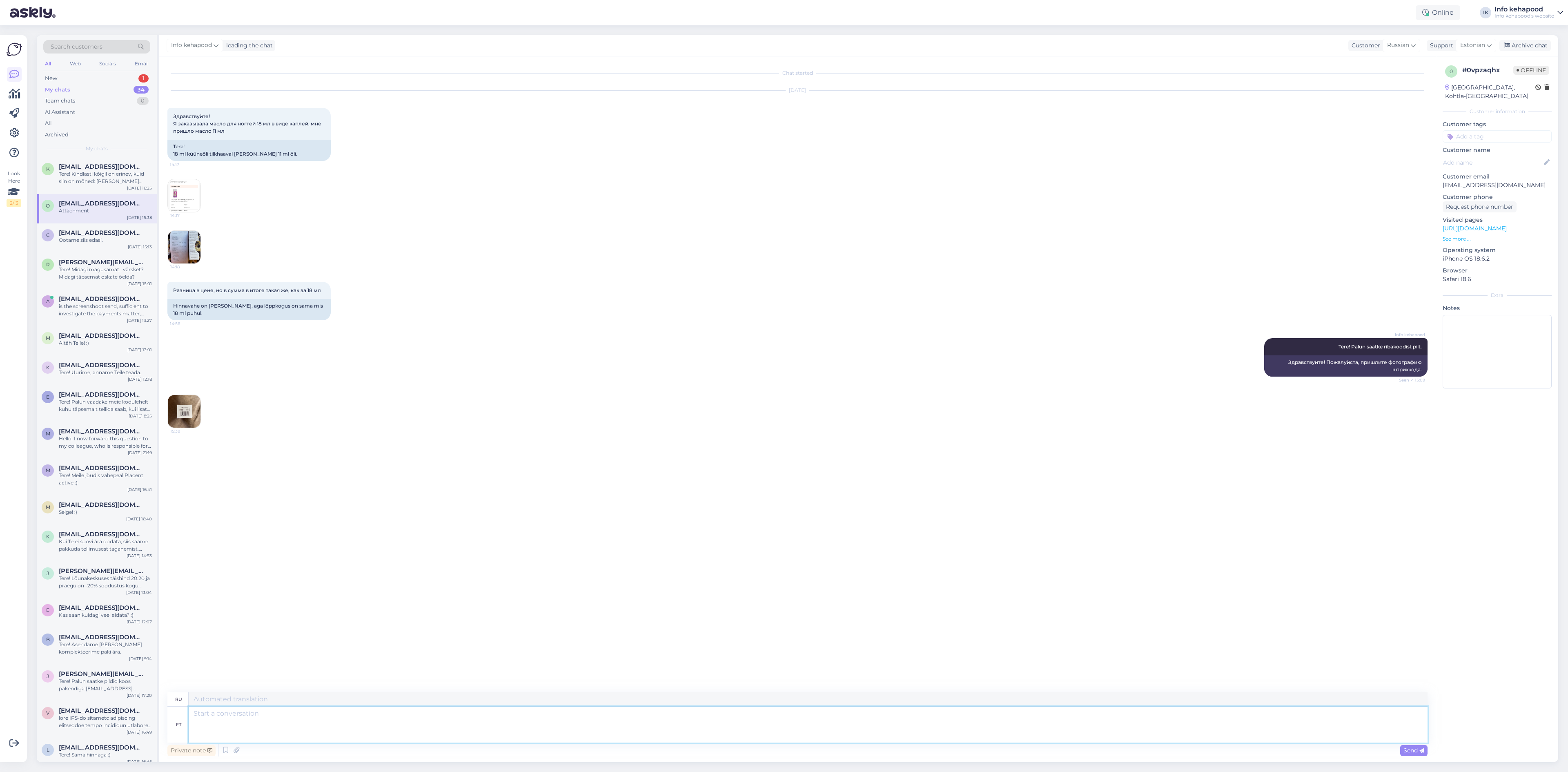
type textarea "Tere! Vabandame väga tekkinud segaduse pärast. Meie süsteemis oli viga. Saadame…"
type textarea "Здравствуйте! Приносим извинения за доставленные неудобства. В нашей системе пр…"
click at [491, 721] on textarea "Tere! Vabandame väga tekkinud segaduse pärast. Meie süsteemis oli viga. Saadame…" at bounding box center [808, 725] width 1239 height 36
click at [529, 716] on textarea "Tere! Vabandame väga tekkinud segaduse pärast. Meie süsteemis oli viga. Saadame…" at bounding box center [808, 725] width 1239 height 36
click at [530, 723] on textarea "Tere!d Vabandame väga tekkinud segaduse pärast. Meie süsteemis oli viga. Saadam…" at bounding box center [808, 725] width 1239 height 36
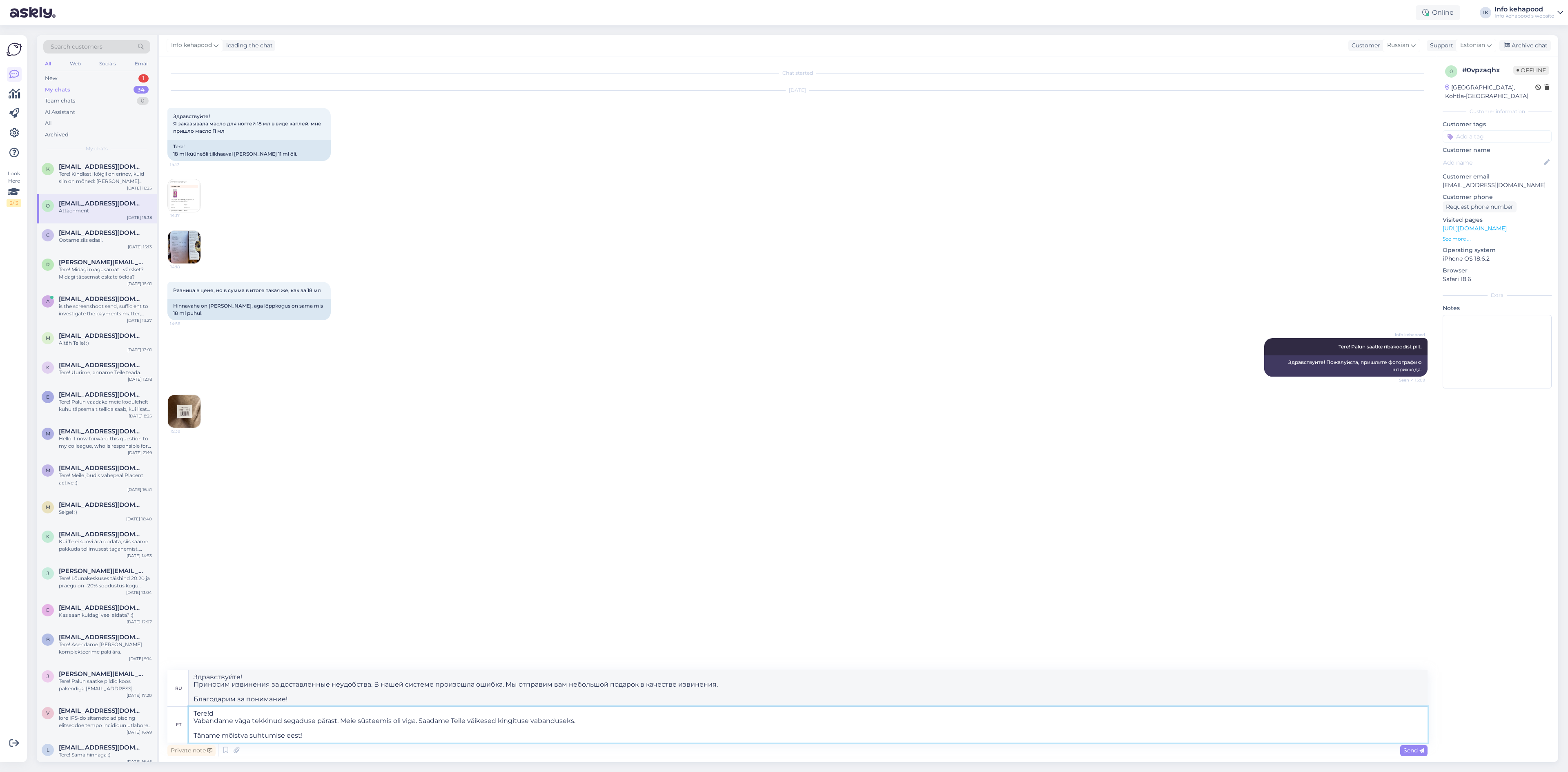
click at [528, 719] on textarea "Tere!d Vabandame väga tekkinud segaduse pärast. Meie süsteemis oli viga. Saadam…" at bounding box center [808, 725] width 1239 height 36
click at [684, 721] on textarea "Tere!d Vabandame väga tekkinud segaduse pärast. Meie süsteemis oli viga. Saadam…" at bounding box center [808, 725] width 1239 height 36
type textarea "Tere!d Vabandame väga tekkinud segaduse pärast. Meie süsteemis oli viga. Saadam…"
type textarea "Здравствуйте! Приносим извинения за доставленные неудобства. В нашей системе пр…"
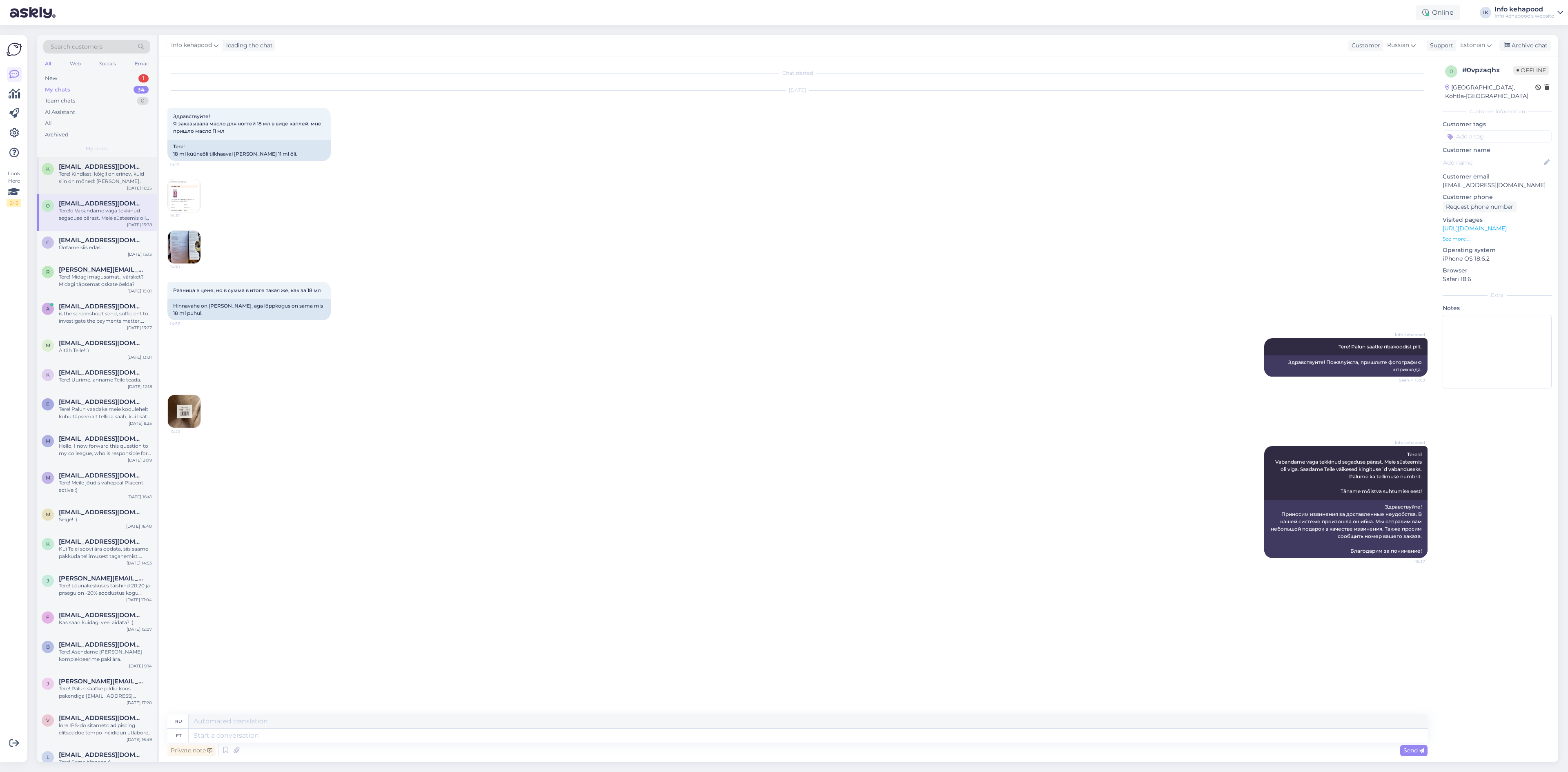
click at [101, 170] on div "Tere! Kindlasti kõigil on erinev, kuid siin on mõned: [PERSON_NAME] Makeup Kiss…" at bounding box center [105, 178] width 93 height 15
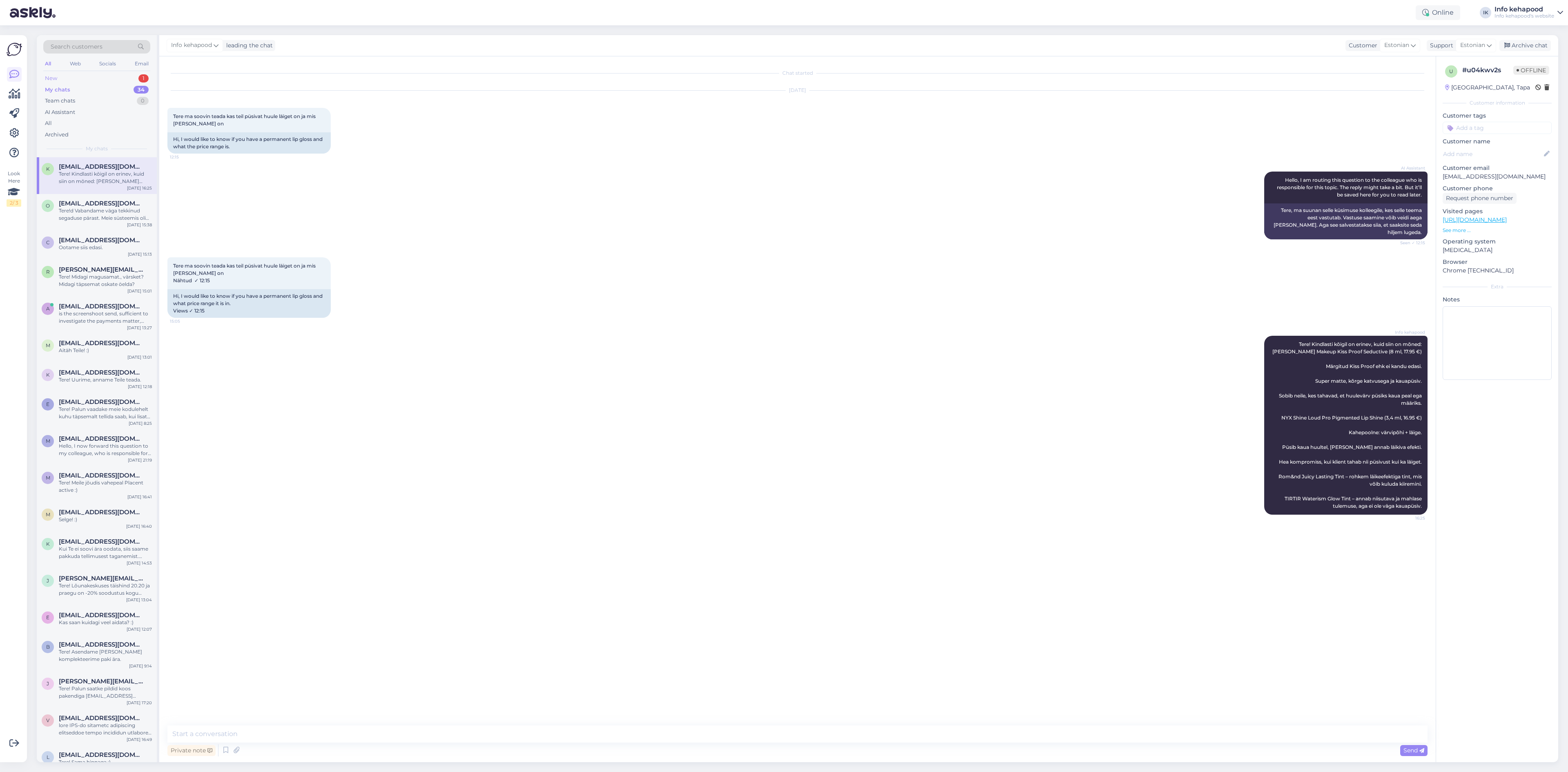
click at [69, 80] on div "New 1" at bounding box center [97, 78] width 107 height 12
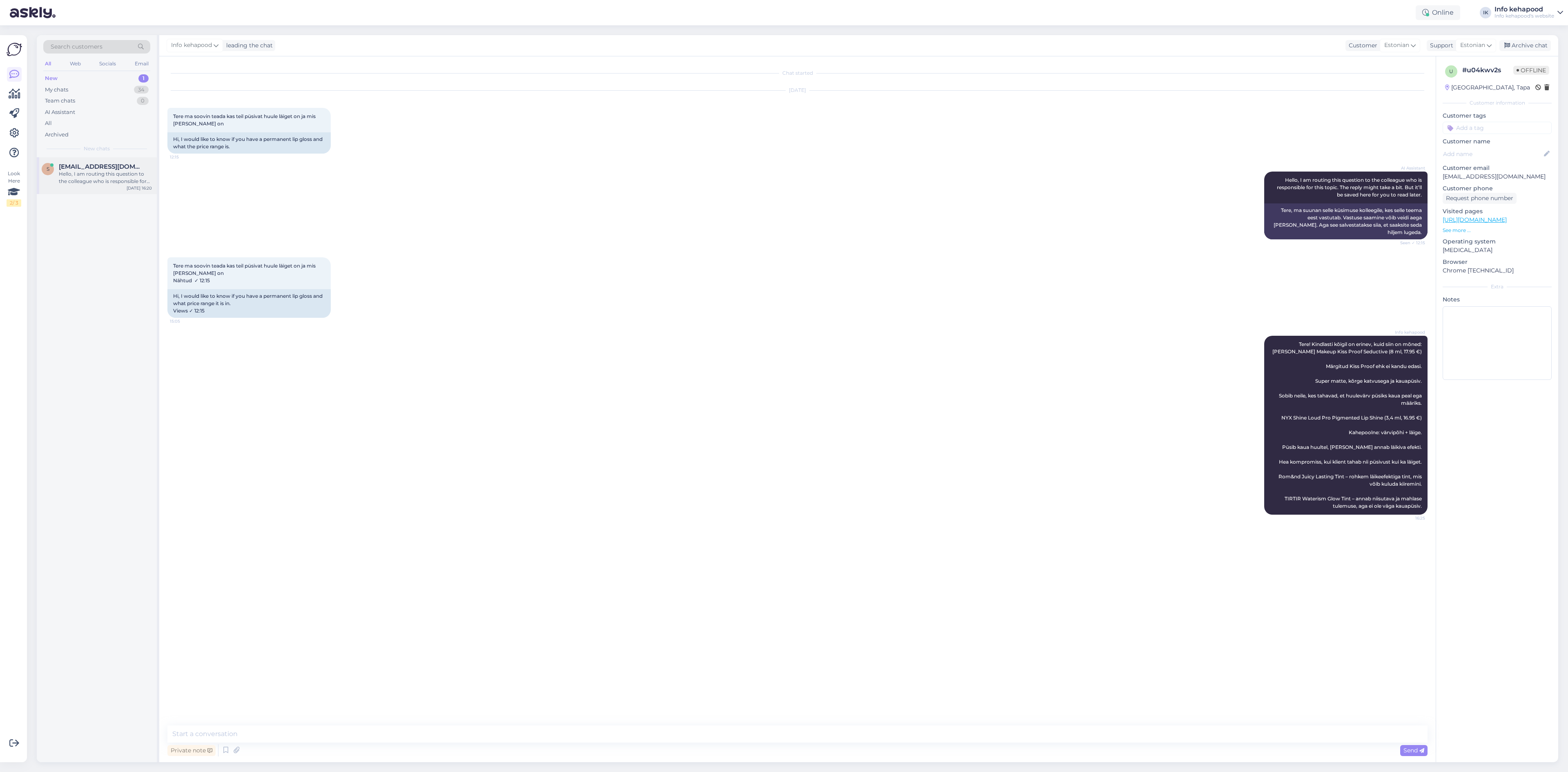
click at [84, 161] on div "s [EMAIL_ADDRESS][DOMAIN_NAME] Hello, I am routing this question to the colleag…" at bounding box center [96, 175] width 120 height 37
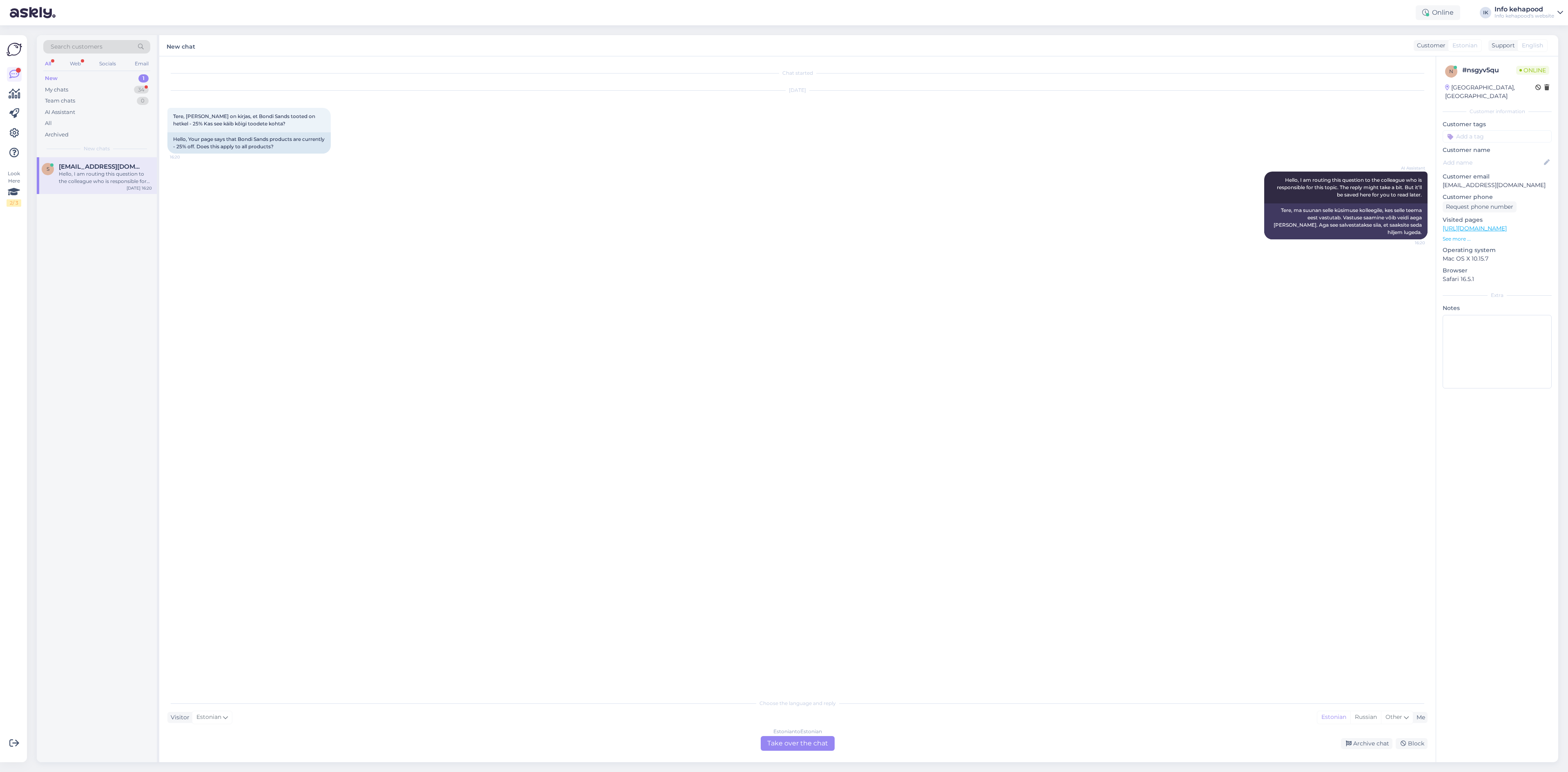
click at [817, 746] on div "Estonian to Estonian Take over the chat" at bounding box center [797, 743] width 74 height 15
drag, startPoint x: 801, startPoint y: 735, endPoint x: 798, endPoint y: 732, distance: 4.2
click at [798, 732] on textarea at bounding box center [797, 734] width 1260 height 17
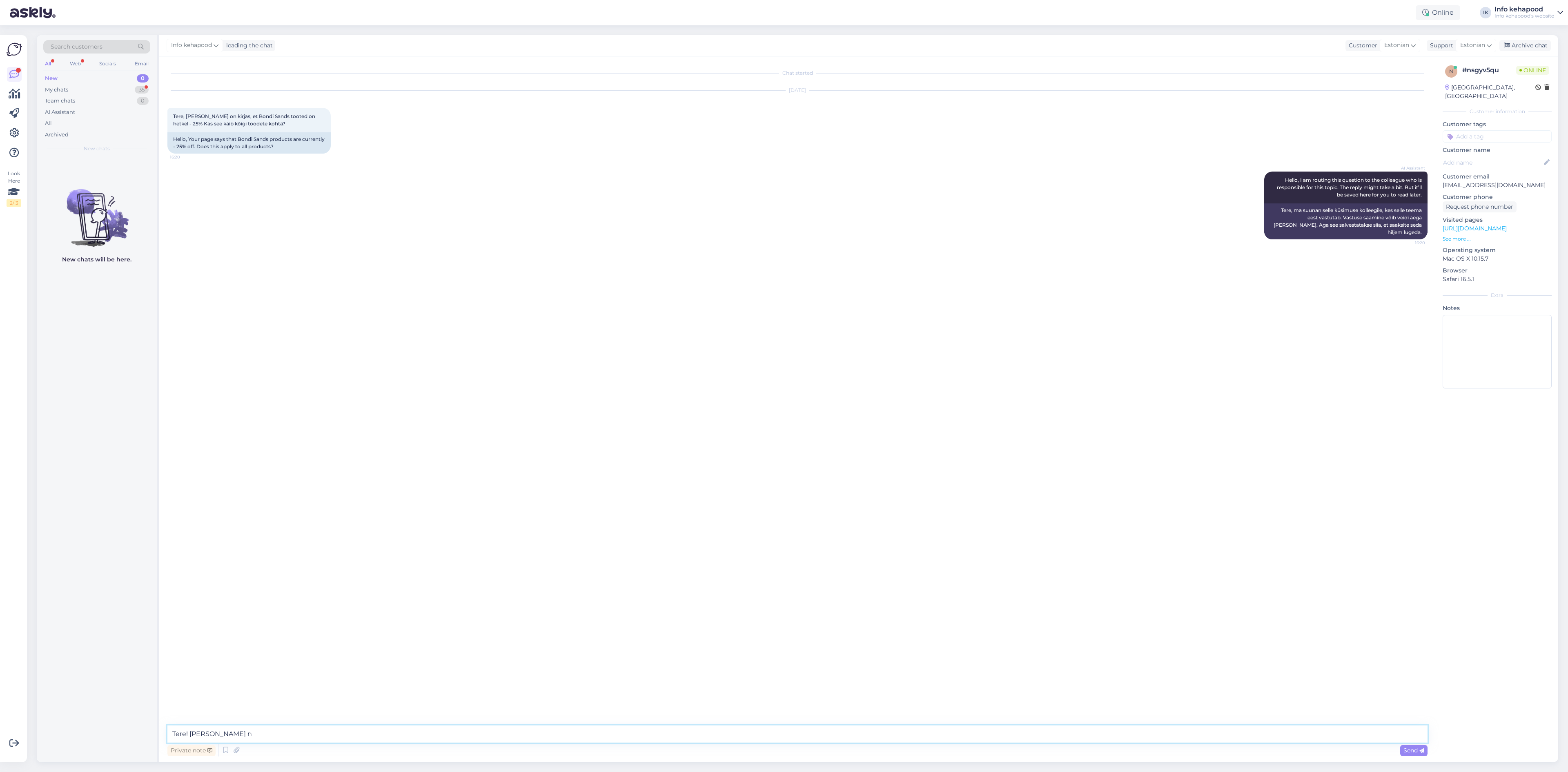
type textarea "Tere! [PERSON_NAME] n"
click at [72, 83] on div "New 0" at bounding box center [97, 78] width 107 height 12
click at [74, 88] on div "My chats 35" at bounding box center [97, 89] width 107 height 12
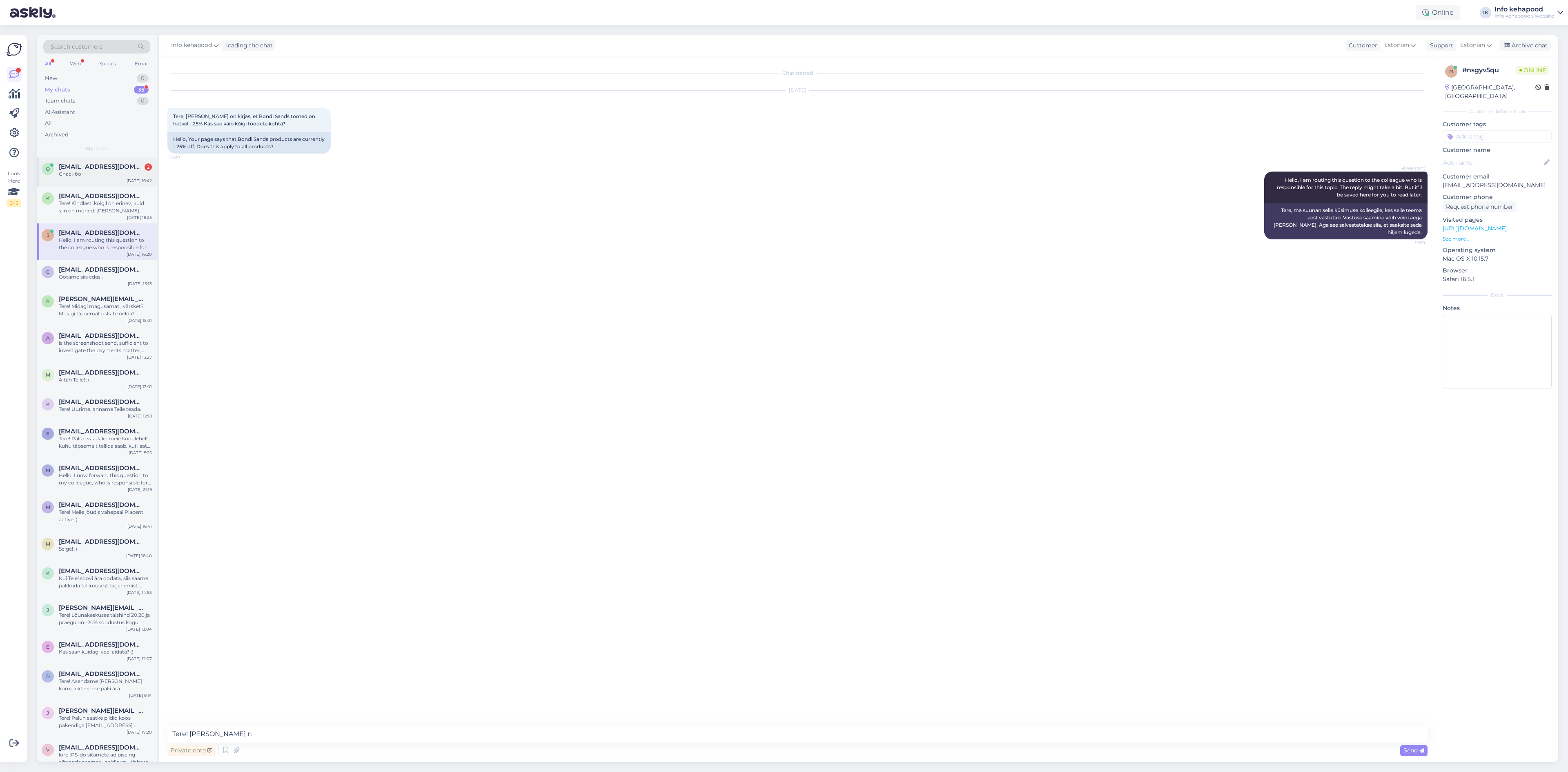
click at [103, 184] on div "o [EMAIL_ADDRESS][DOMAIN_NAME] 2 Спасибо [DATE] 16:42" at bounding box center [96, 172] width 120 height 29
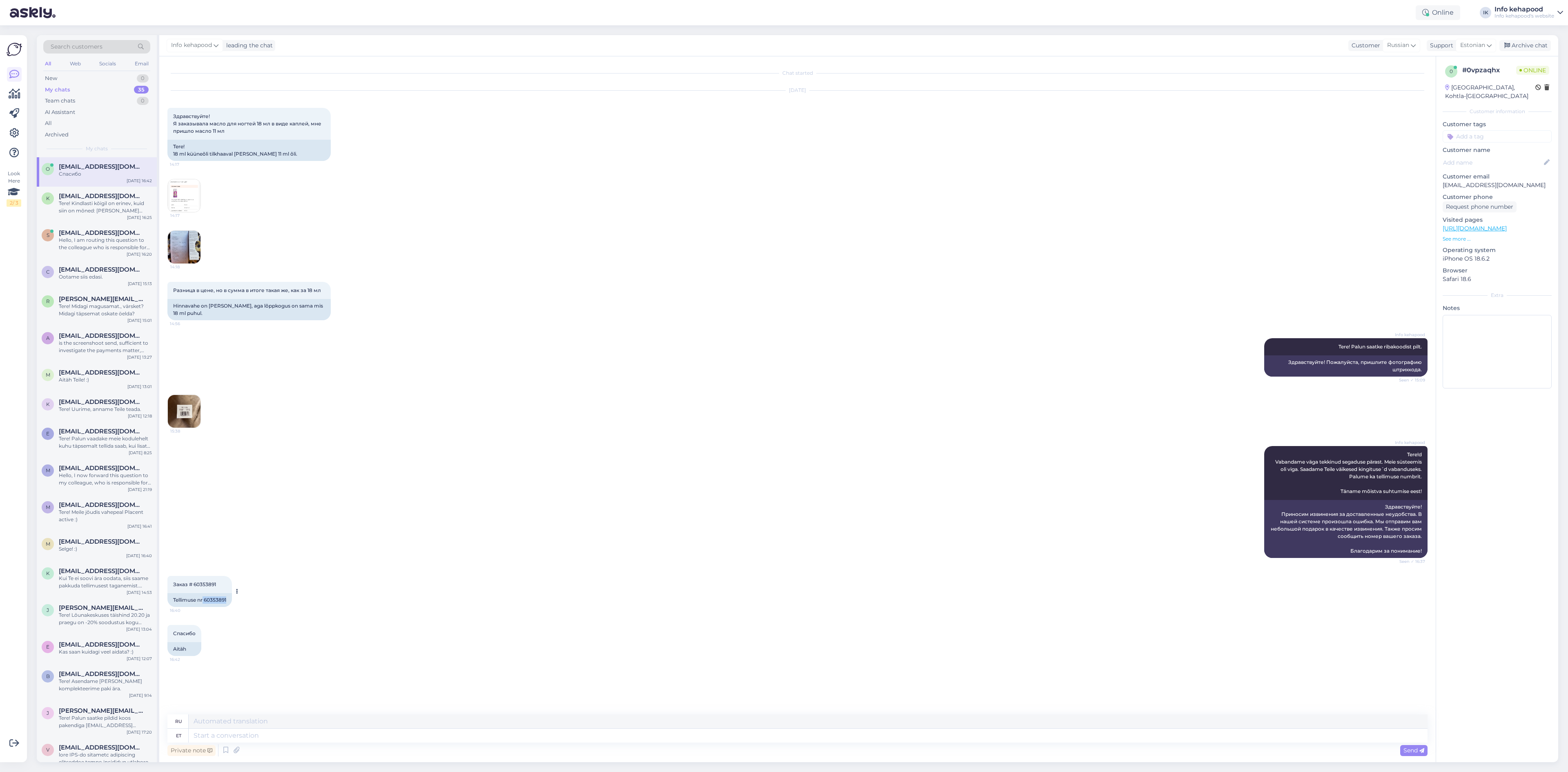
drag, startPoint x: 203, startPoint y: 594, endPoint x: 233, endPoint y: 592, distance: 30.1
click at [232, 592] on div "Заказ # 60353891 16:40 Tellimuse nr 60353891" at bounding box center [200, 591] width 65 height 31
copy div "60353891"
click at [327, 731] on textarea at bounding box center [808, 735] width 1239 height 14
type textarea "Teie"
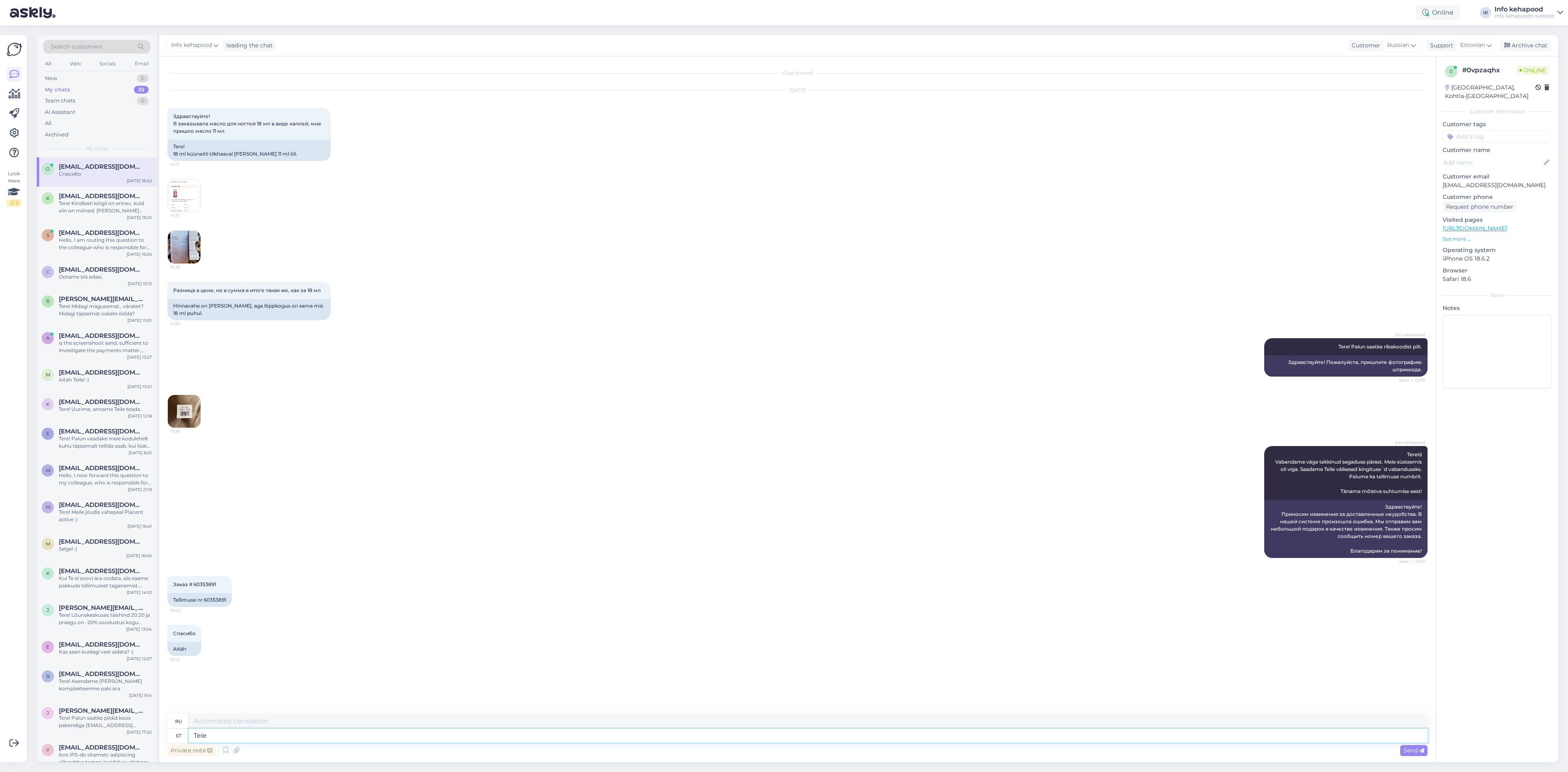
type textarea "Твой"
type textarea "Teie pakk"
type textarea "Ваш пакет"
type textarea "Teie pakk on komplekteeritud"
type textarea "Ваш пакет готов."
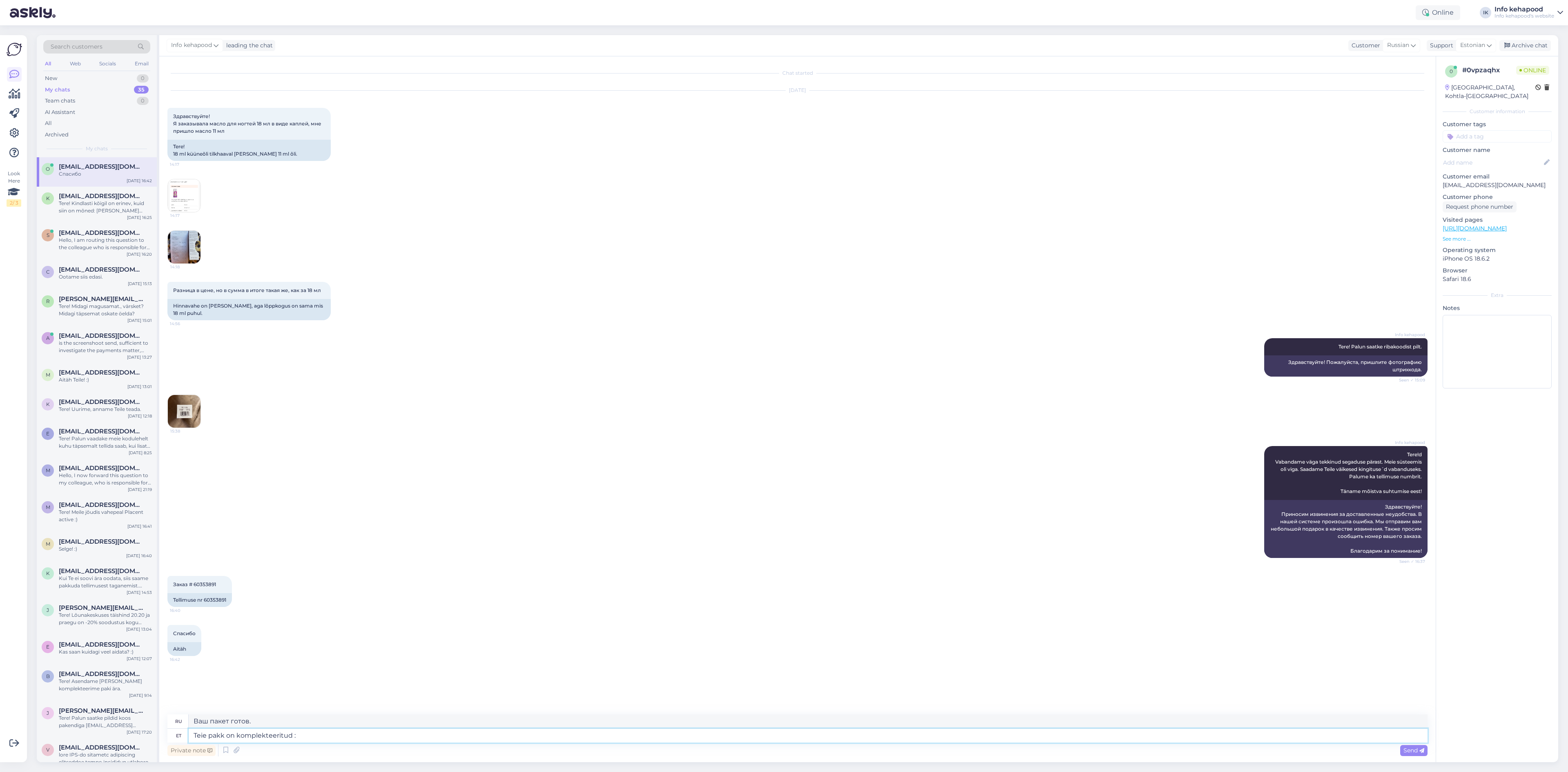
type textarea "Teie pakk on komplekteeritud :)"
type textarea "Ваш пакет готов :)"
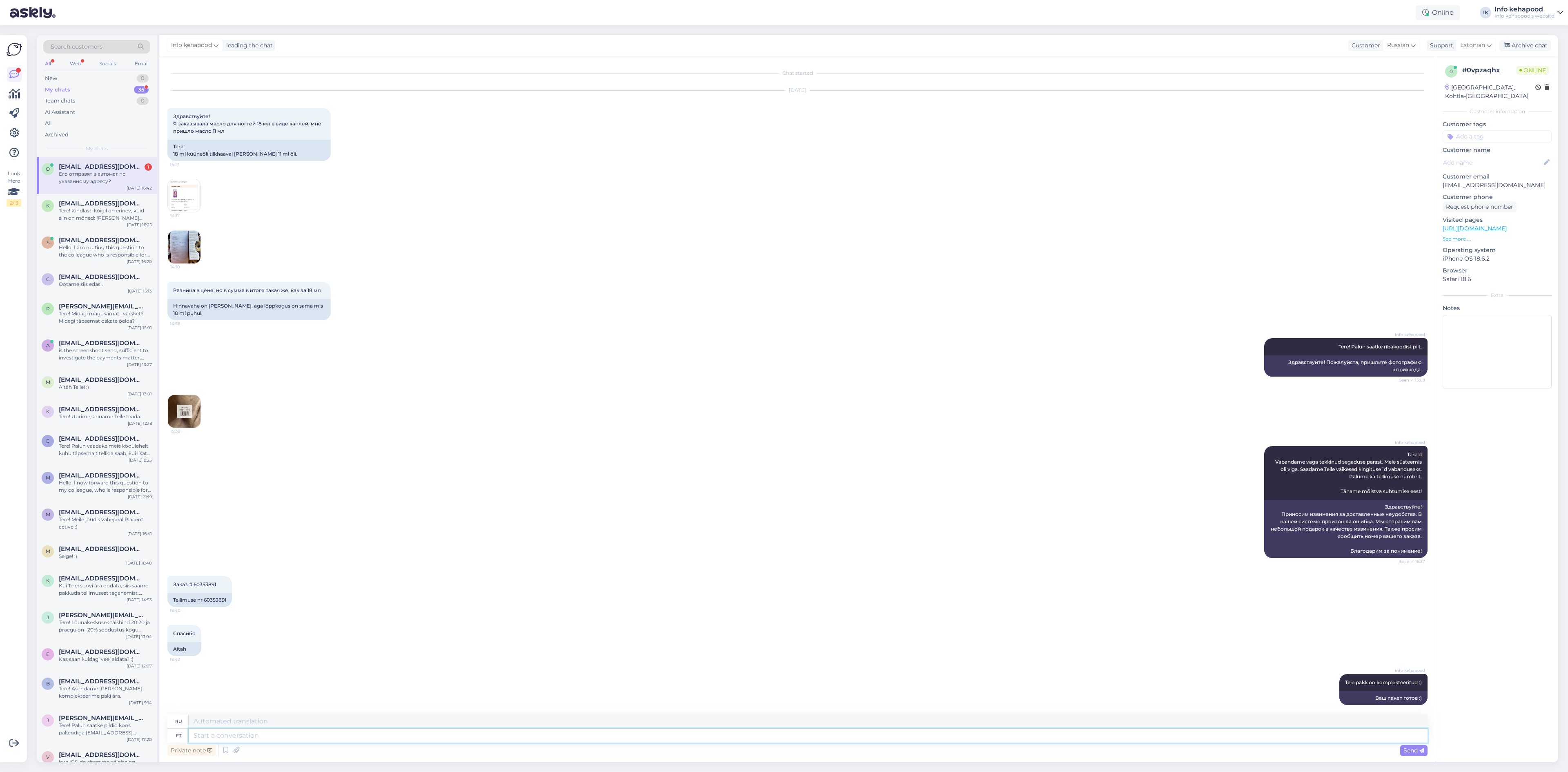
scroll to position [49, 0]
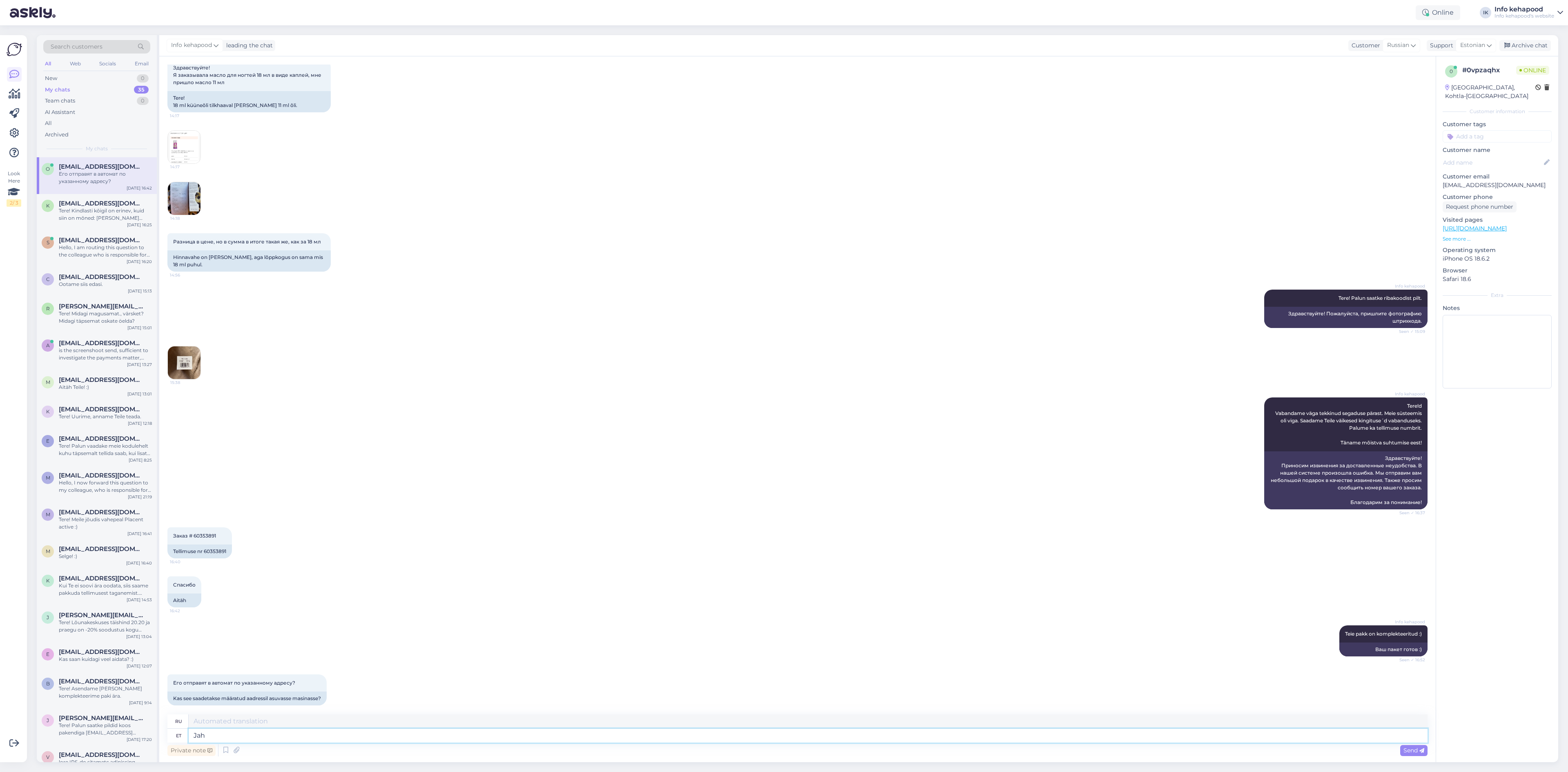
type textarea "Jah"
type textarea "Да"
type textarea "Jah :)"
type textarea "Да :)"
type textarea "Jah :) Smartpostiga"
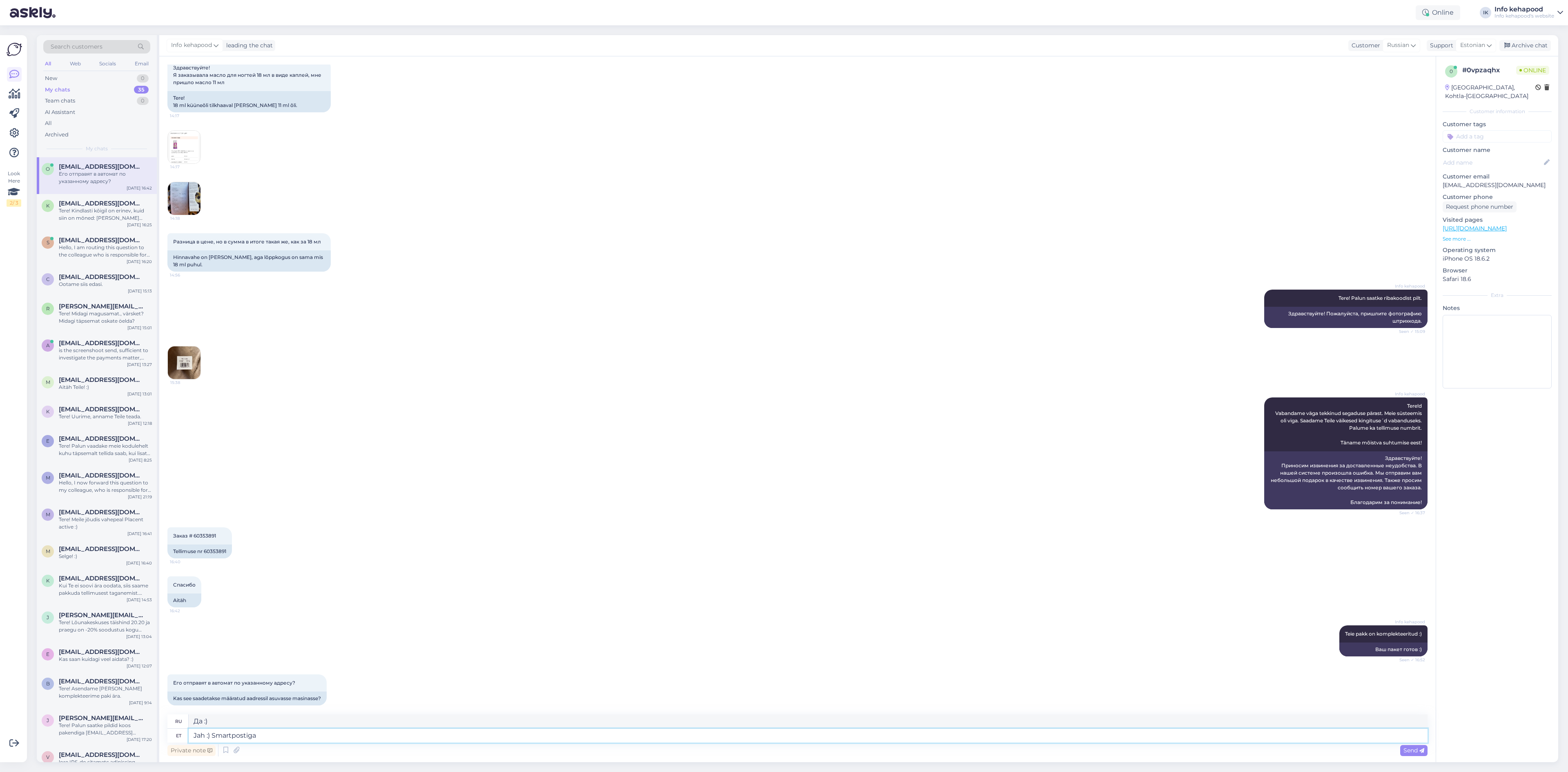
type textarea "Да :) С Smartpost"
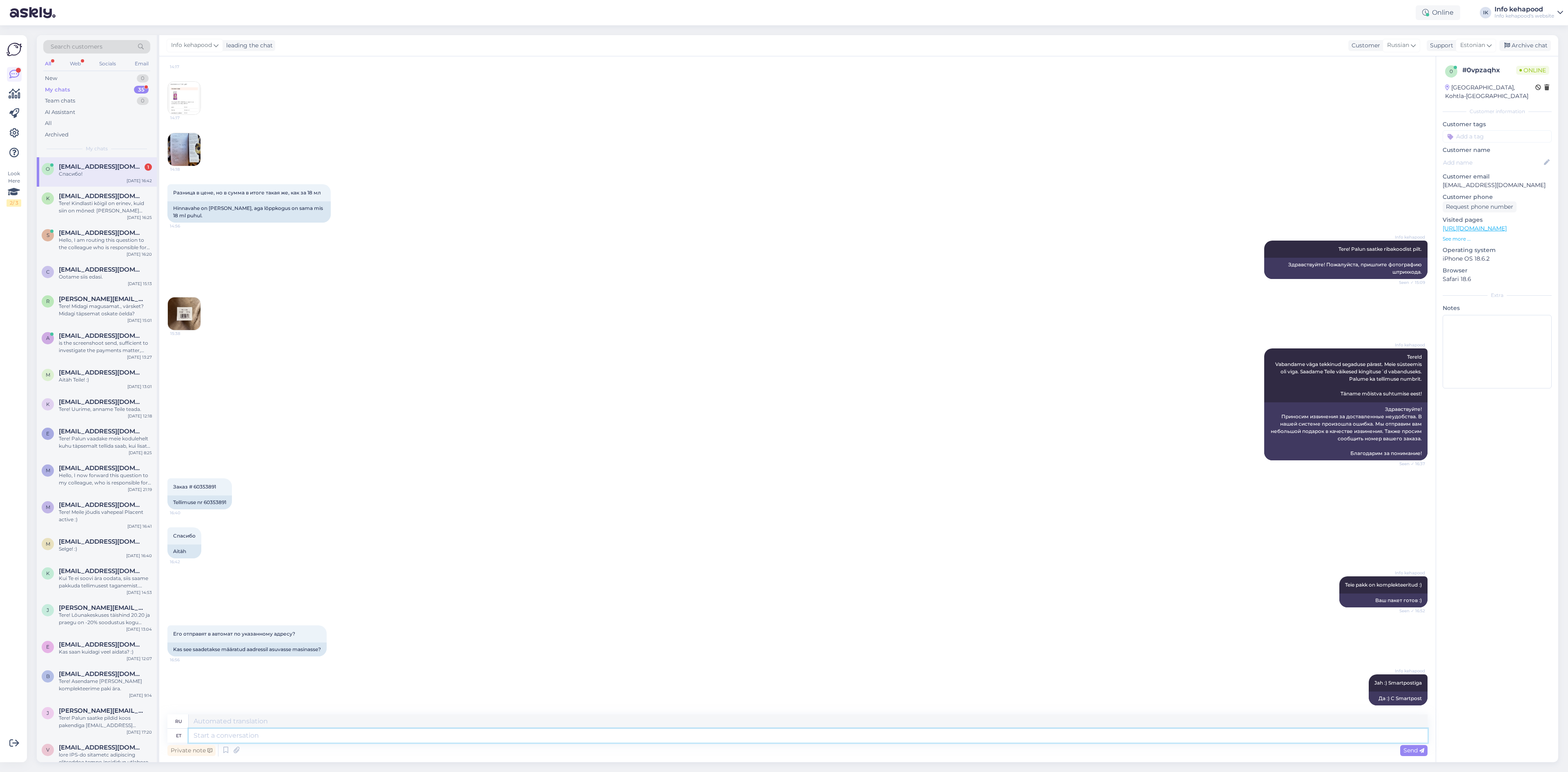
scroll to position [147, 0]
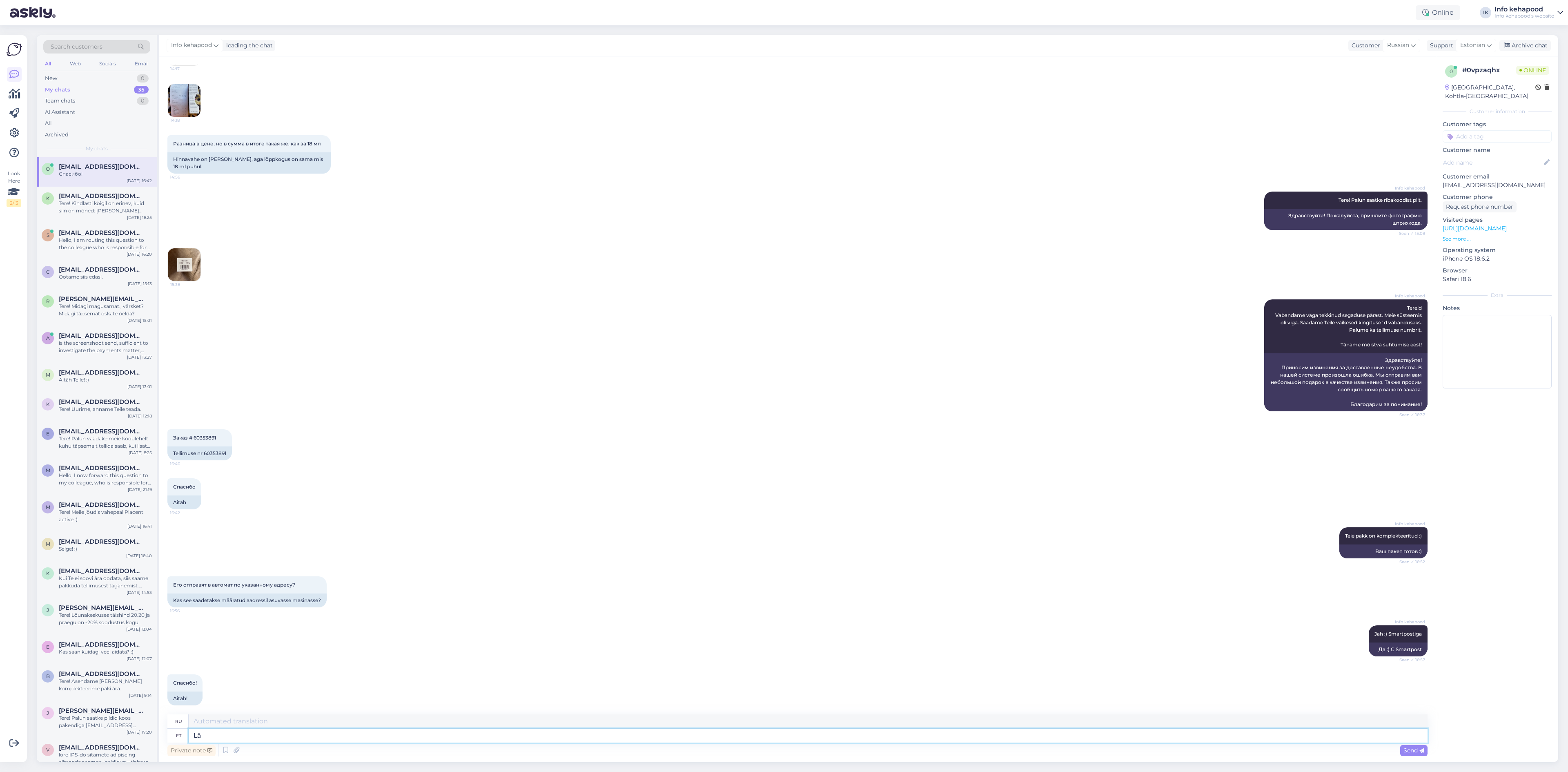
type textarea "L"
type textarea "Jälgimiskood:"
type textarea "Код отслеживания:"
paste textarea "00364300487139238946"
type textarea "Jälgimiskood: 00364300487139238946"
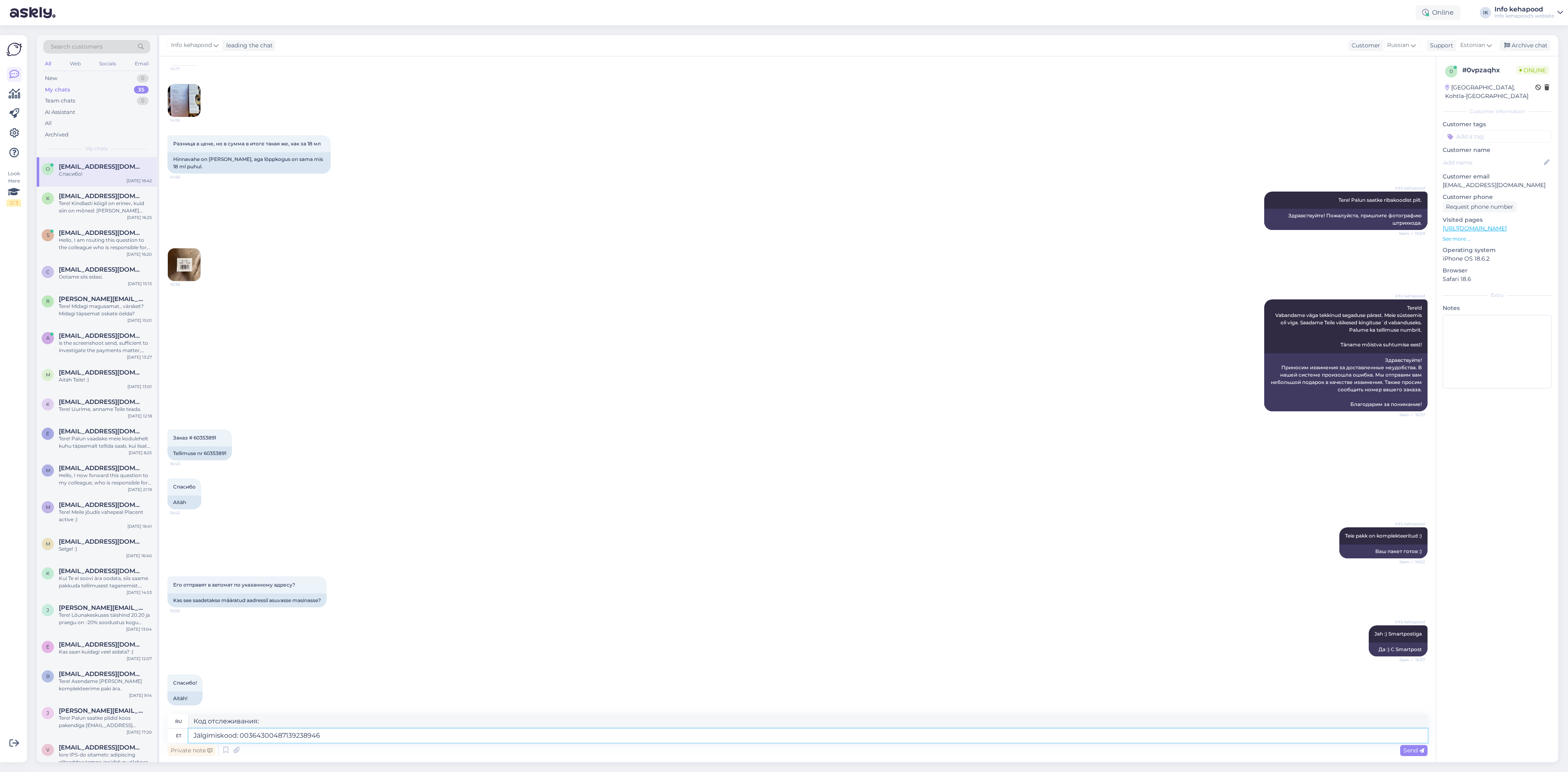
type textarea "Код отслеживания: 00364300487139238946"
type textarea "Jälgimiskood: 00364300487139238946 :))"
type textarea "Код отслеживания: 00364300487139238946 :))"
